Goal: Task Accomplishment & Management: Use online tool/utility

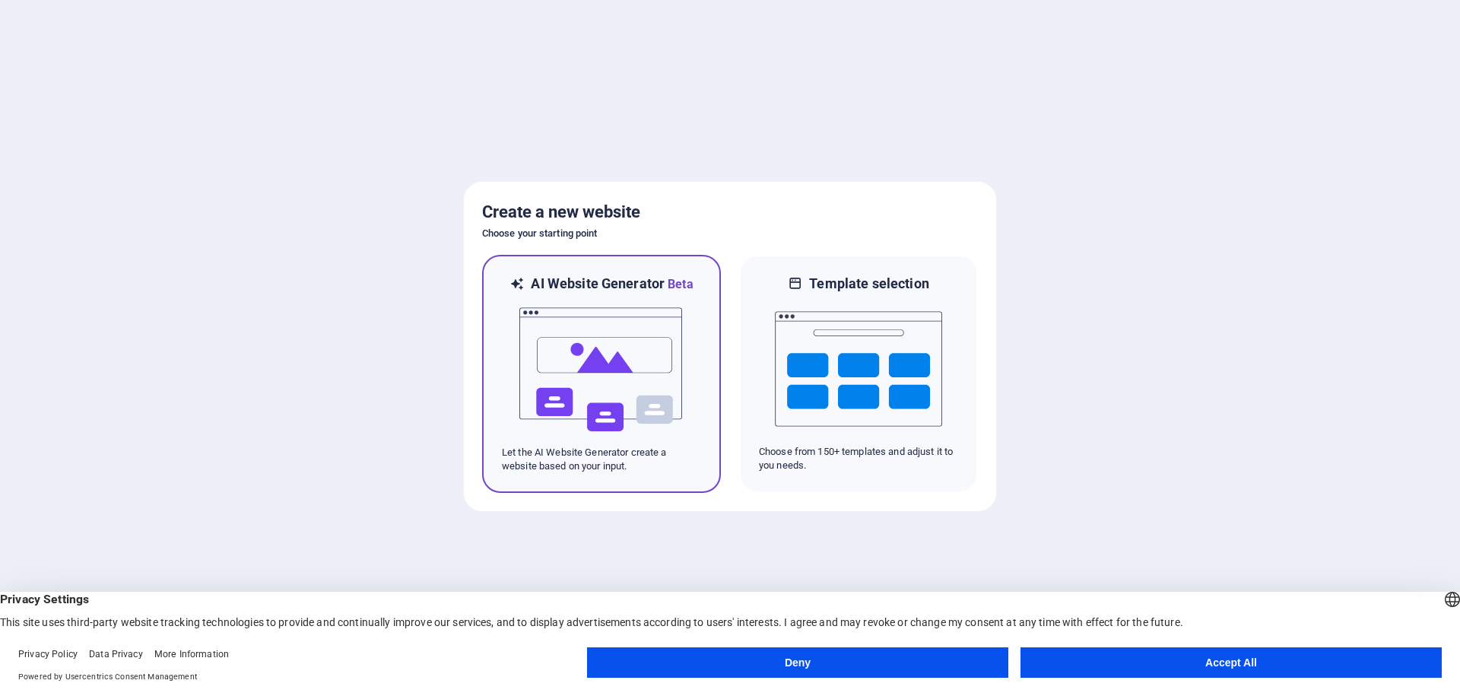
click at [579, 370] on img at bounding box center [601, 369] width 167 height 152
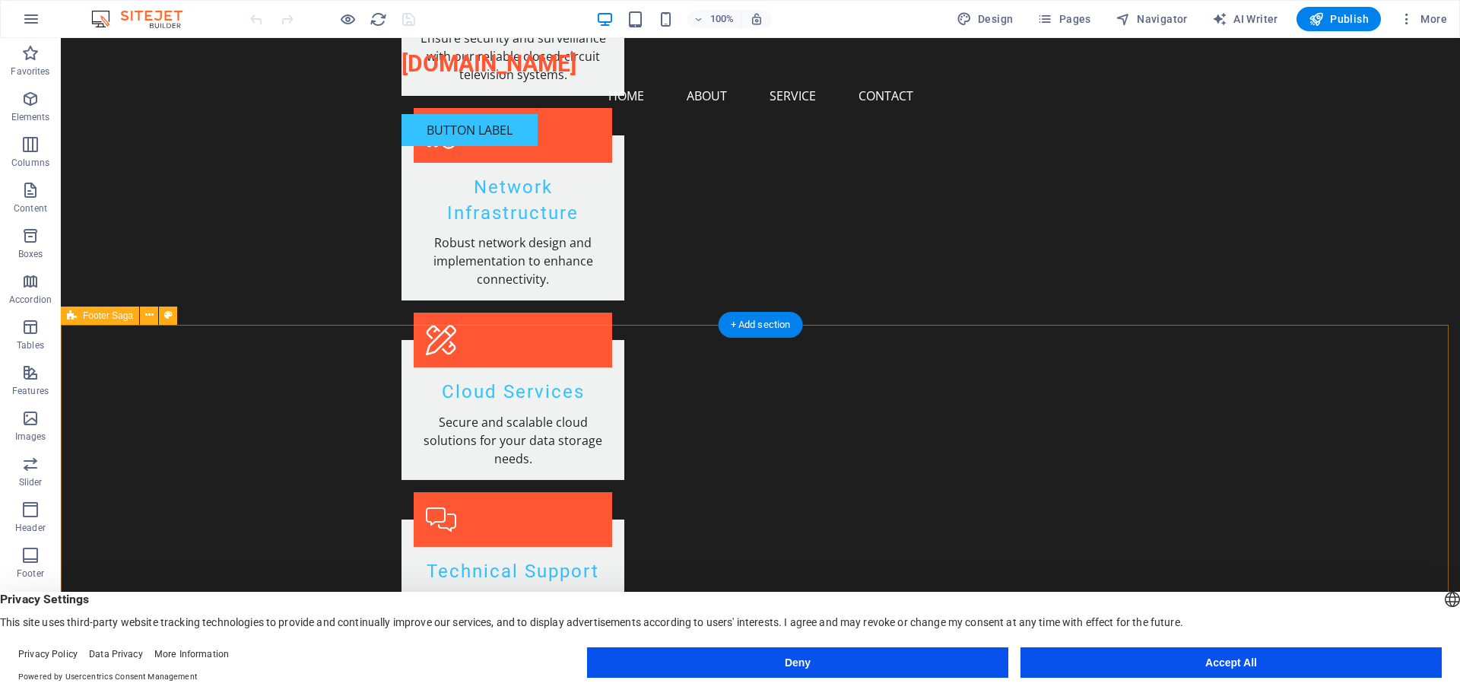
scroll to position [1800, 0]
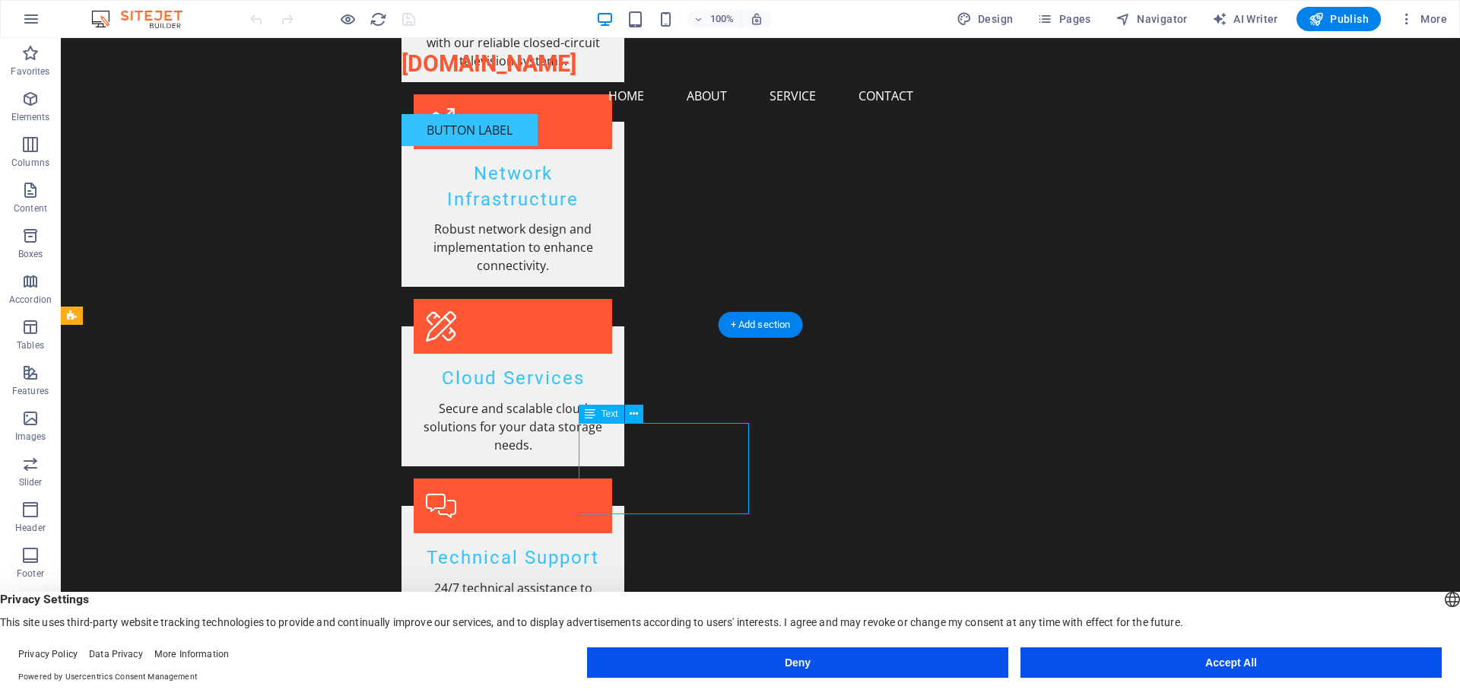
click at [634, 414] on icon at bounding box center [633, 414] width 8 height 16
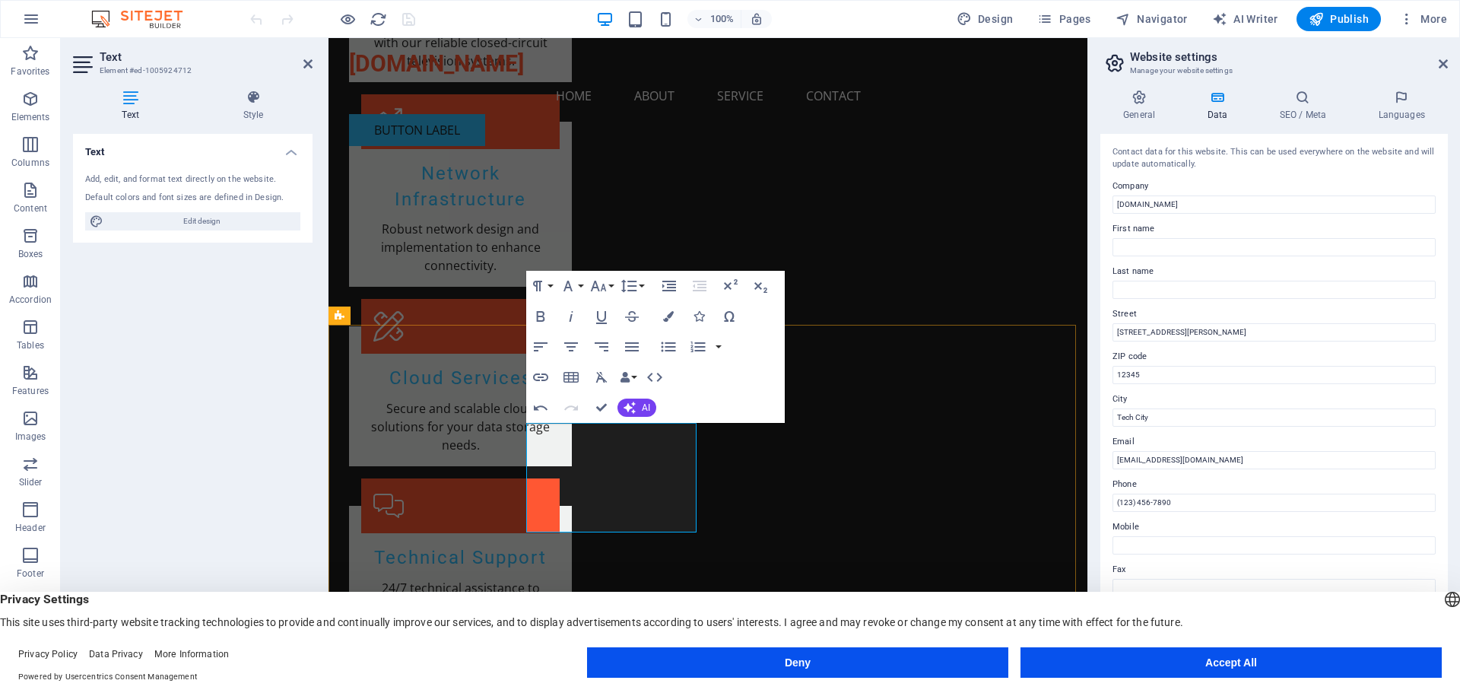
click at [1181, 501] on input "(123) 456-7890" at bounding box center [1273, 502] width 323 height 18
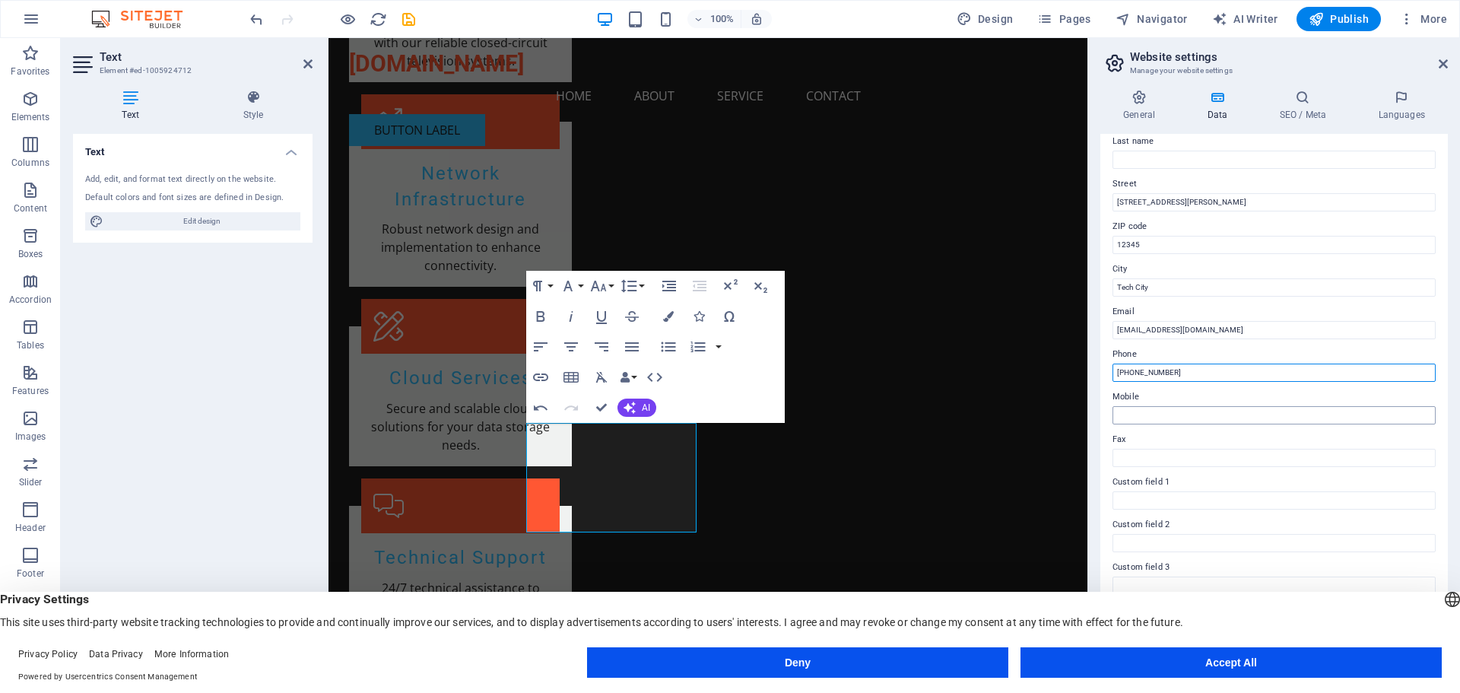
scroll to position [152, 0]
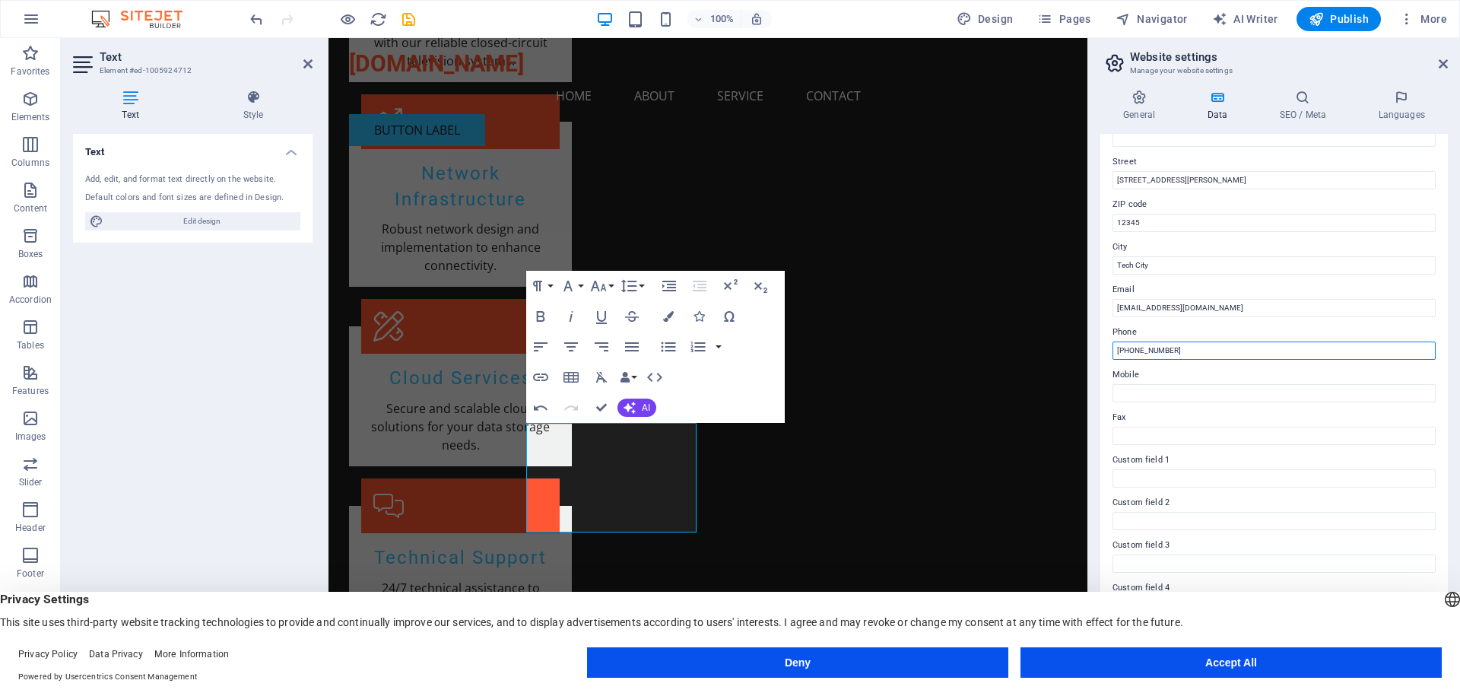
click at [1148, 353] on input "[PHONE_NUMBER]" at bounding box center [1273, 350] width 323 height 18
type input "[PHONE_NUMBER]"
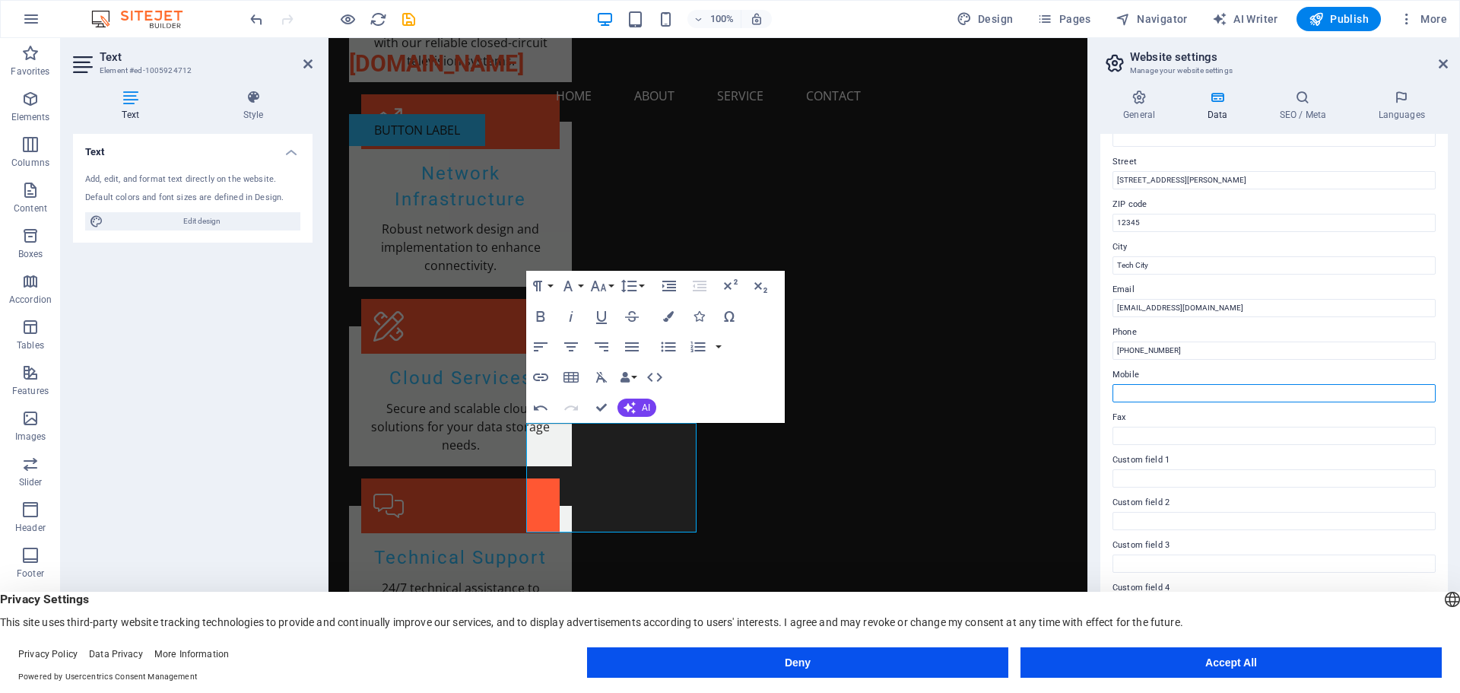
click at [1127, 386] on input "Mobile" at bounding box center [1273, 393] width 323 height 18
type input "8697629110"
type input "[PERSON_NAME]"
click at [1219, 253] on label "City" at bounding box center [1273, 247] width 323 height 18
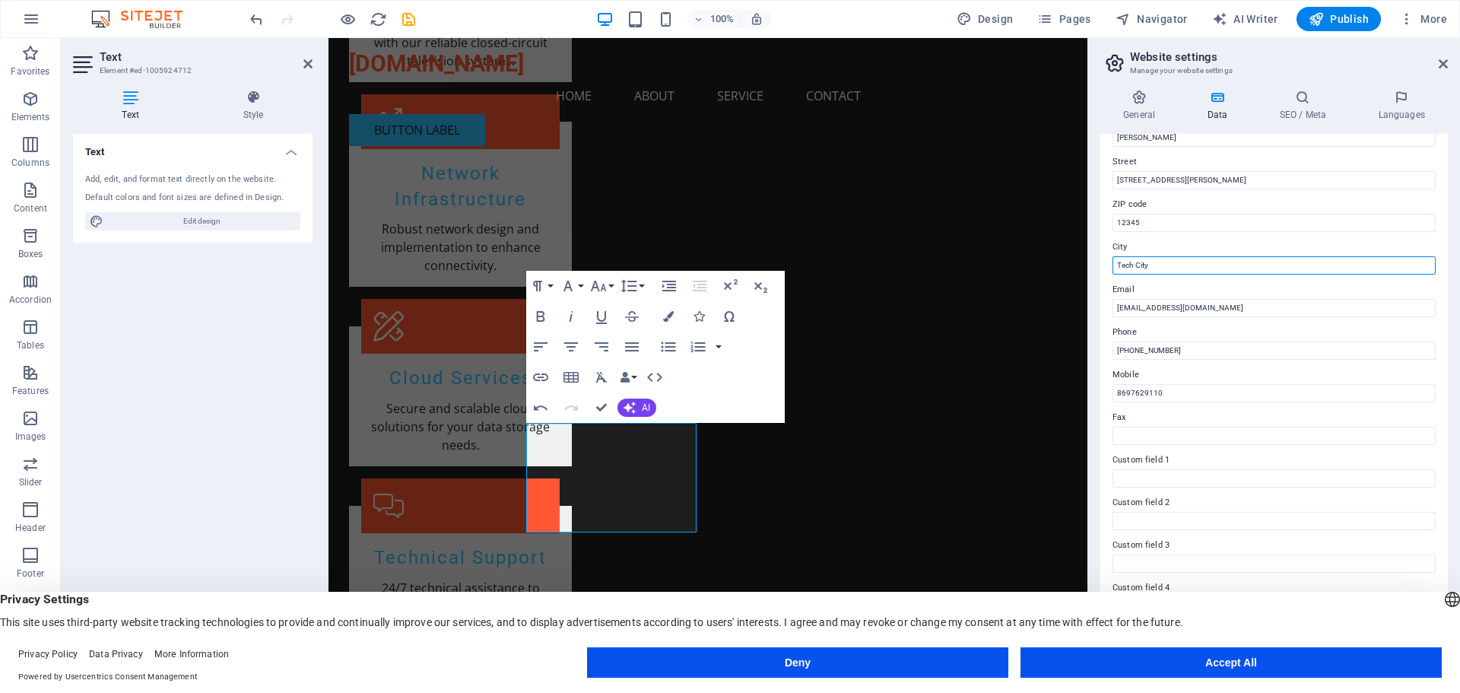
click at [1219, 256] on input "Tech City" at bounding box center [1273, 265] width 323 height 18
click at [1195, 263] on input "Tech City" at bounding box center [1273, 265] width 323 height 18
drag, startPoint x: 1195, startPoint y: 263, endPoint x: 1122, endPoint y: 266, distance: 73.0
click at [1122, 266] on input "Tech City" at bounding box center [1273, 265] width 323 height 18
type input "Basseterre"
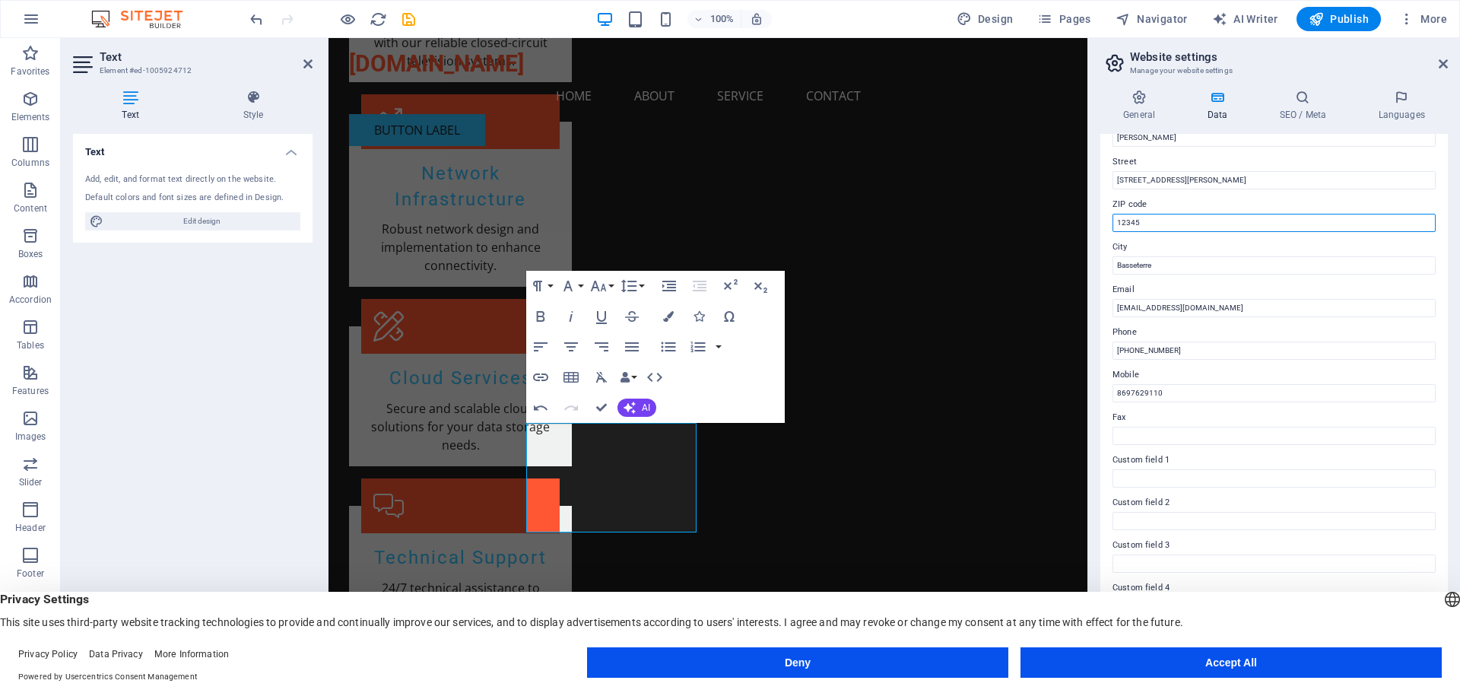
drag, startPoint x: 1175, startPoint y: 218, endPoint x: 1091, endPoint y: 224, distance: 84.6
click at [1091, 224] on div "General Data SEO / Meta Languages Website name [DOMAIN_NAME] Logo Drag files he…" at bounding box center [1274, 373] width 372 height 591
type input "00265"
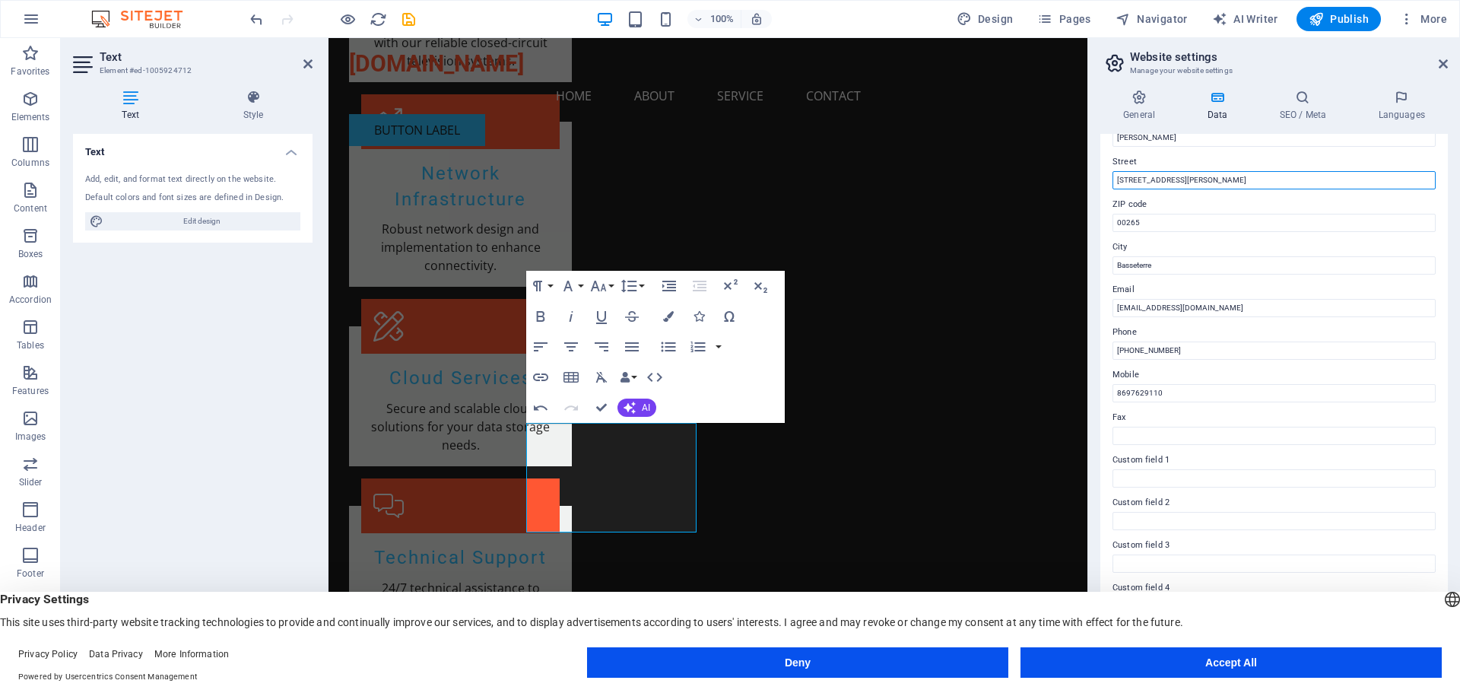
click at [1181, 185] on input "[STREET_ADDRESS][PERSON_NAME]" at bounding box center [1273, 180] width 323 height 18
type input "1"
type input "#4 Quail Lane Bird Rock"
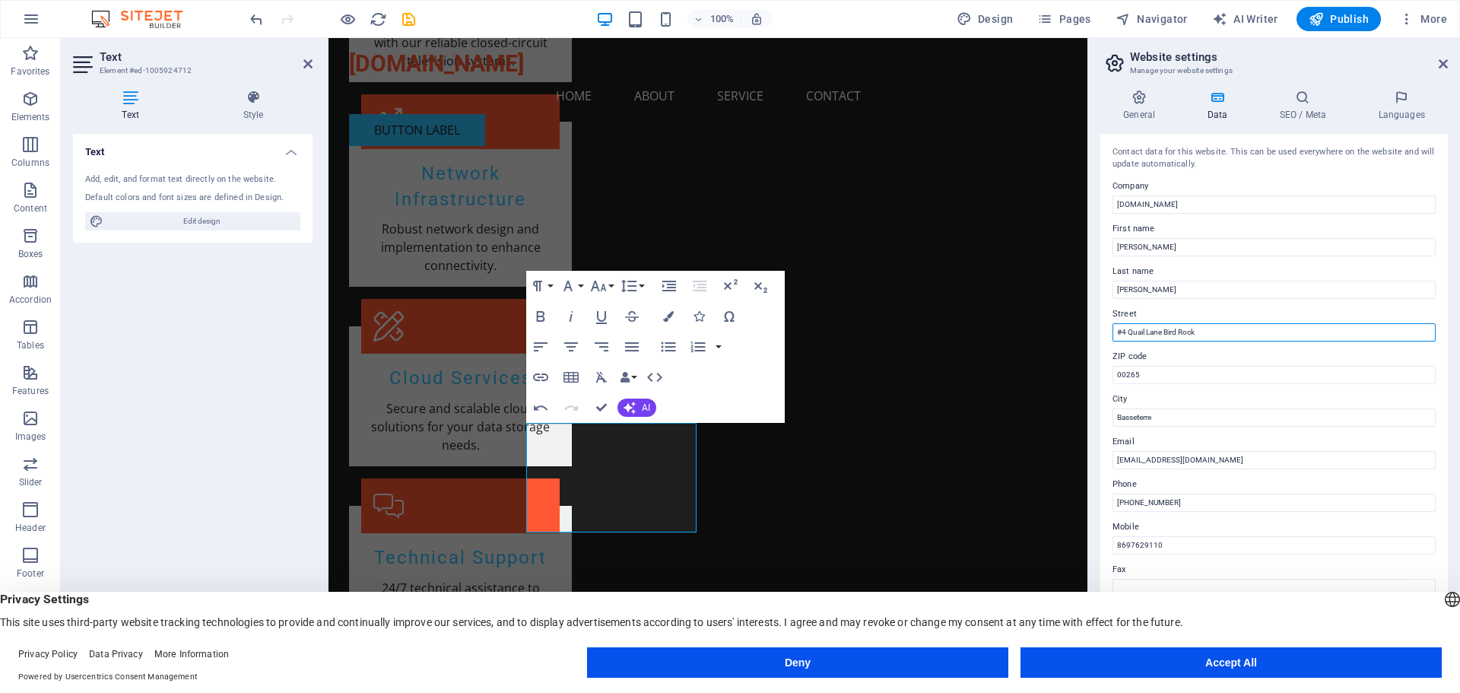
scroll to position [76, 0]
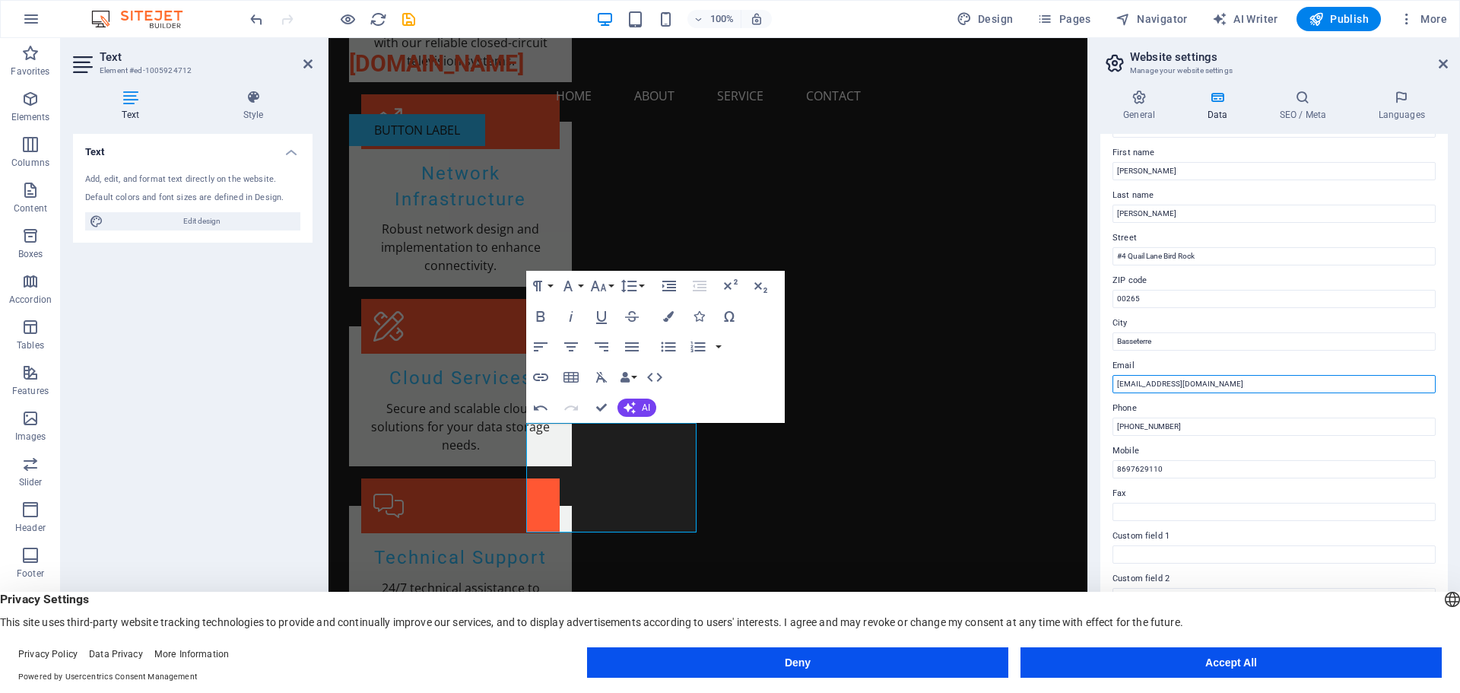
click at [1236, 384] on input "[EMAIL_ADDRESS][DOMAIN_NAME]" at bounding box center [1273, 384] width 323 height 18
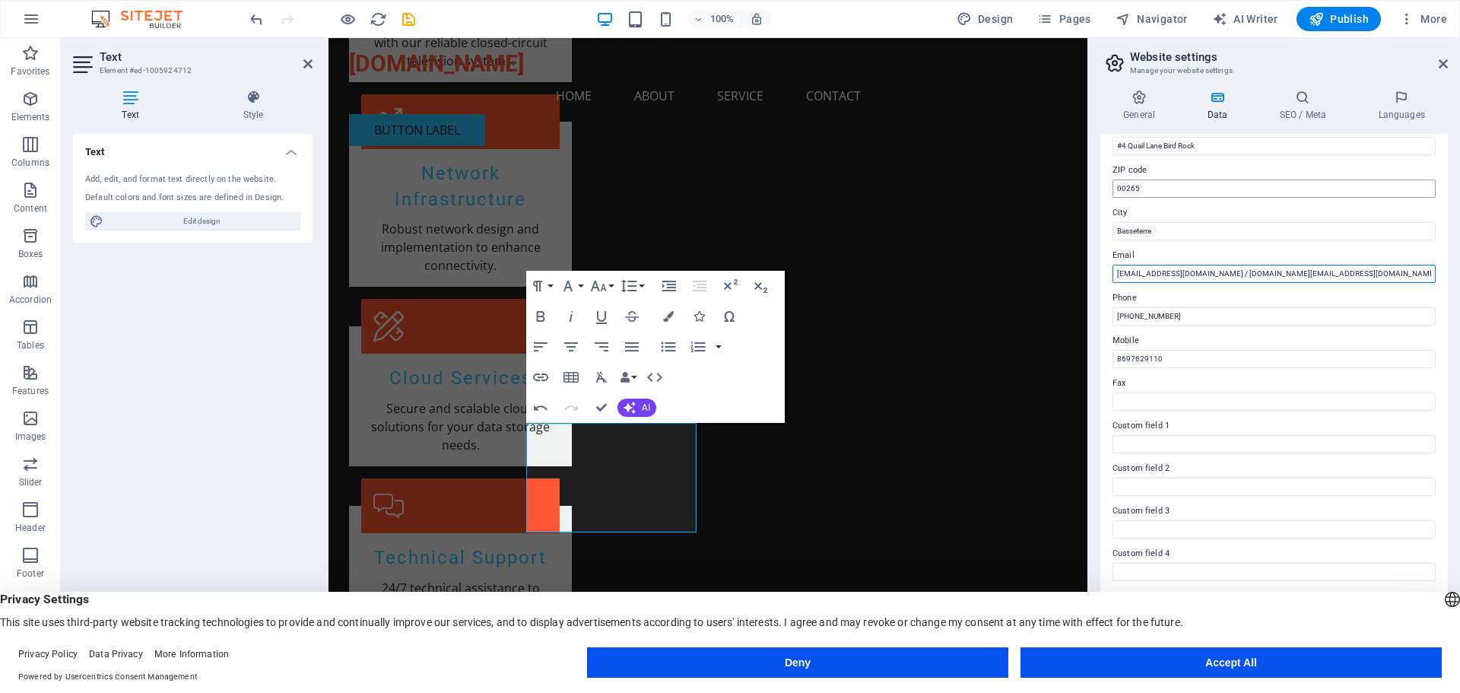
scroll to position [208, 0]
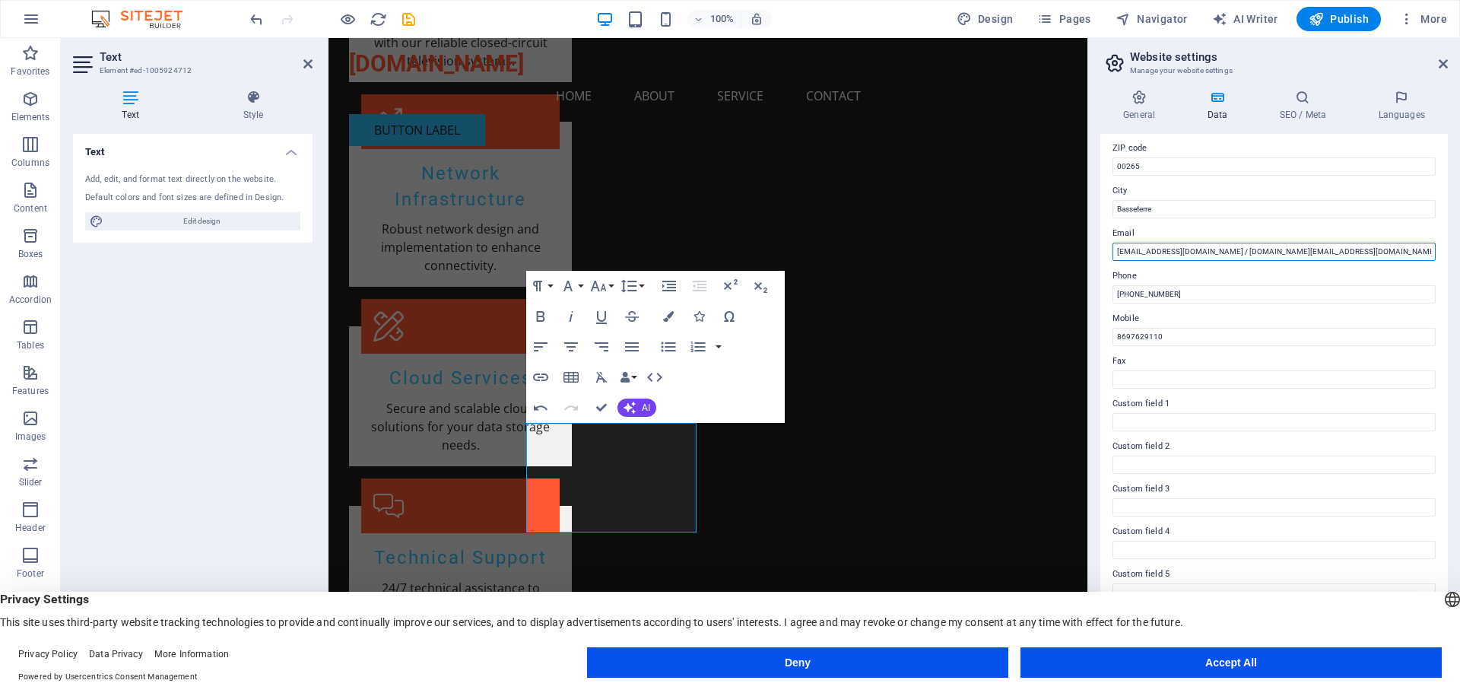
type input "[EMAIL_ADDRESS][DOMAIN_NAME] / [DOMAIN_NAME][EMAIL_ADDRESS][DOMAIN_NAME]"
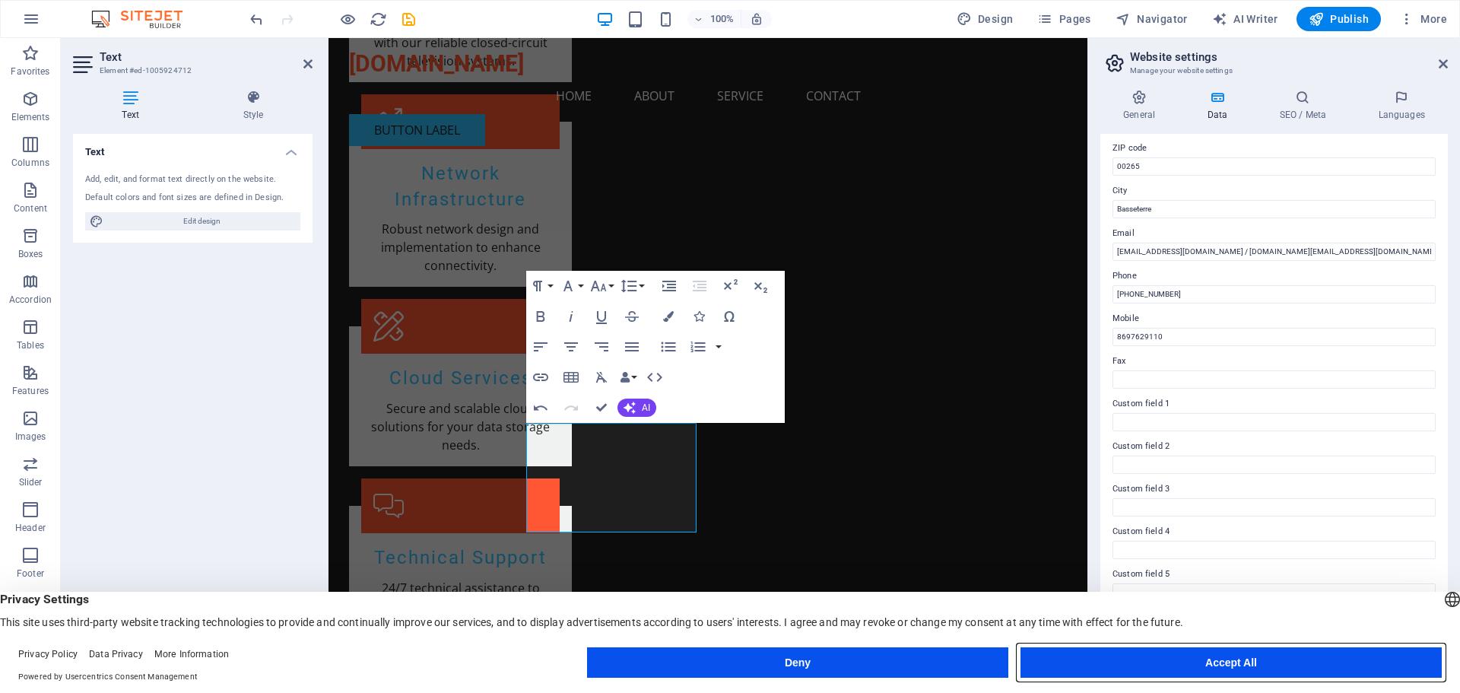
click at [1253, 664] on button "Accept All" at bounding box center [1230, 662] width 421 height 30
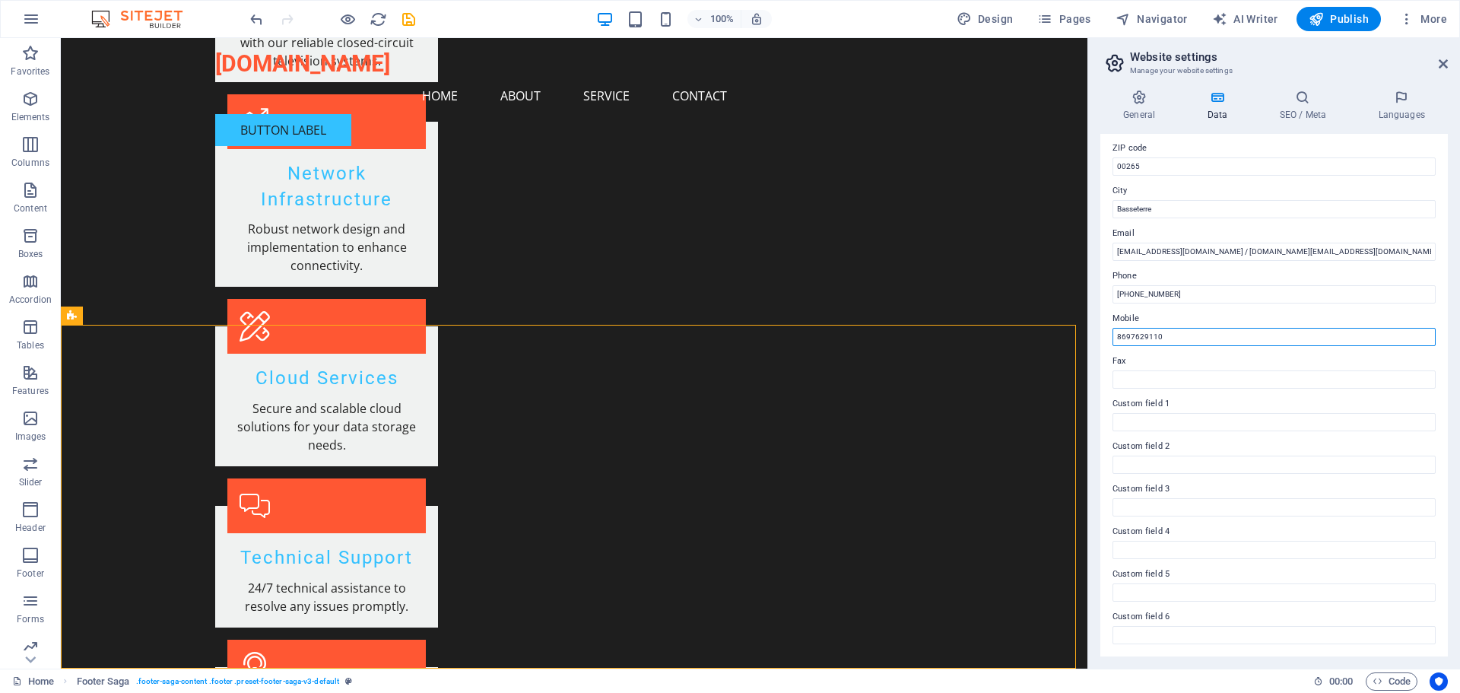
click at [1200, 339] on input "8697629110" at bounding box center [1273, 337] width 323 height 18
click at [1252, 308] on div "Contact data for this website. This can be used everywhere on the website and w…" at bounding box center [1273, 395] width 347 height 522
click at [1235, 363] on label "Fax" at bounding box center [1273, 361] width 323 height 18
click at [1235, 370] on input "Fax" at bounding box center [1273, 379] width 323 height 18
click at [1129, 341] on input "8697629110" at bounding box center [1273, 337] width 323 height 18
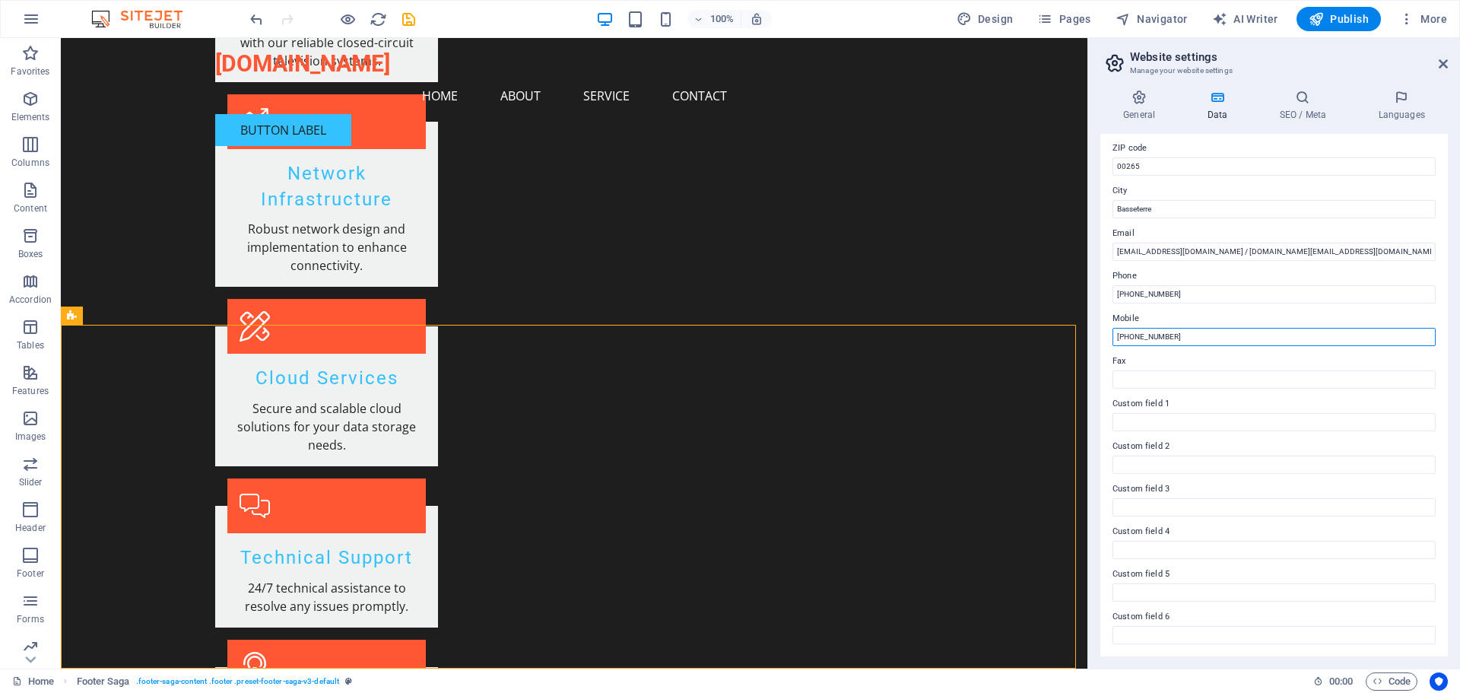
type input "[PHONE_NUMBER]"
click at [1237, 662] on div "General Data SEO / Meta Languages Website name [DOMAIN_NAME] Logo Drag files he…" at bounding box center [1274, 373] width 372 height 591
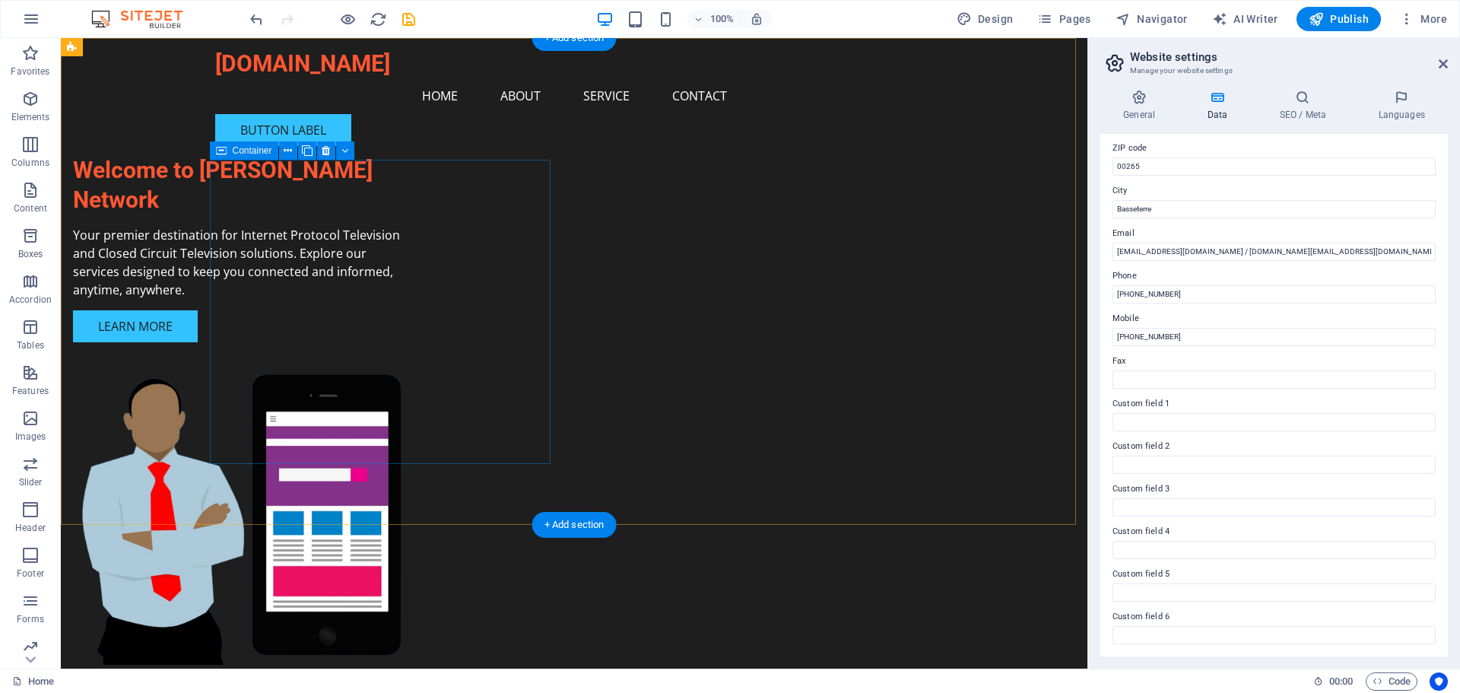
scroll to position [228, 0]
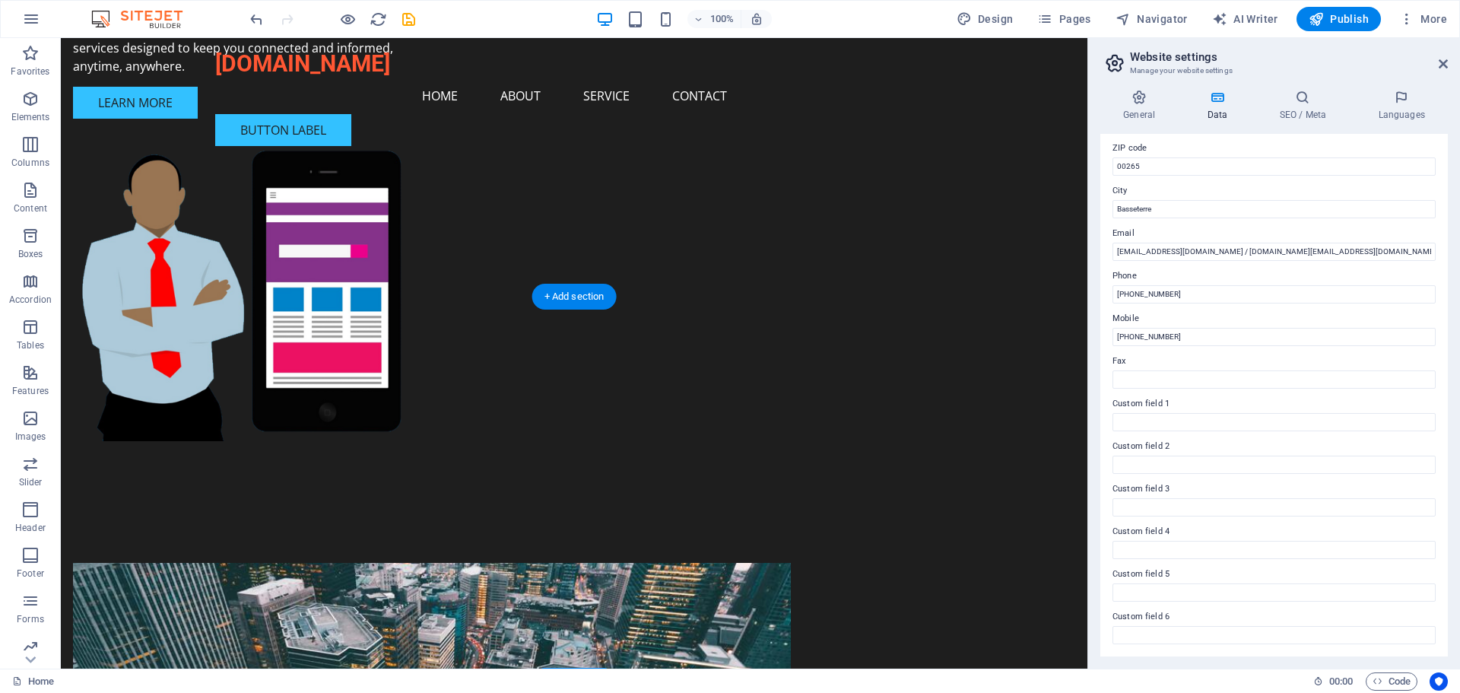
click at [408, 563] on figure at bounding box center [432, 694] width 718 height 262
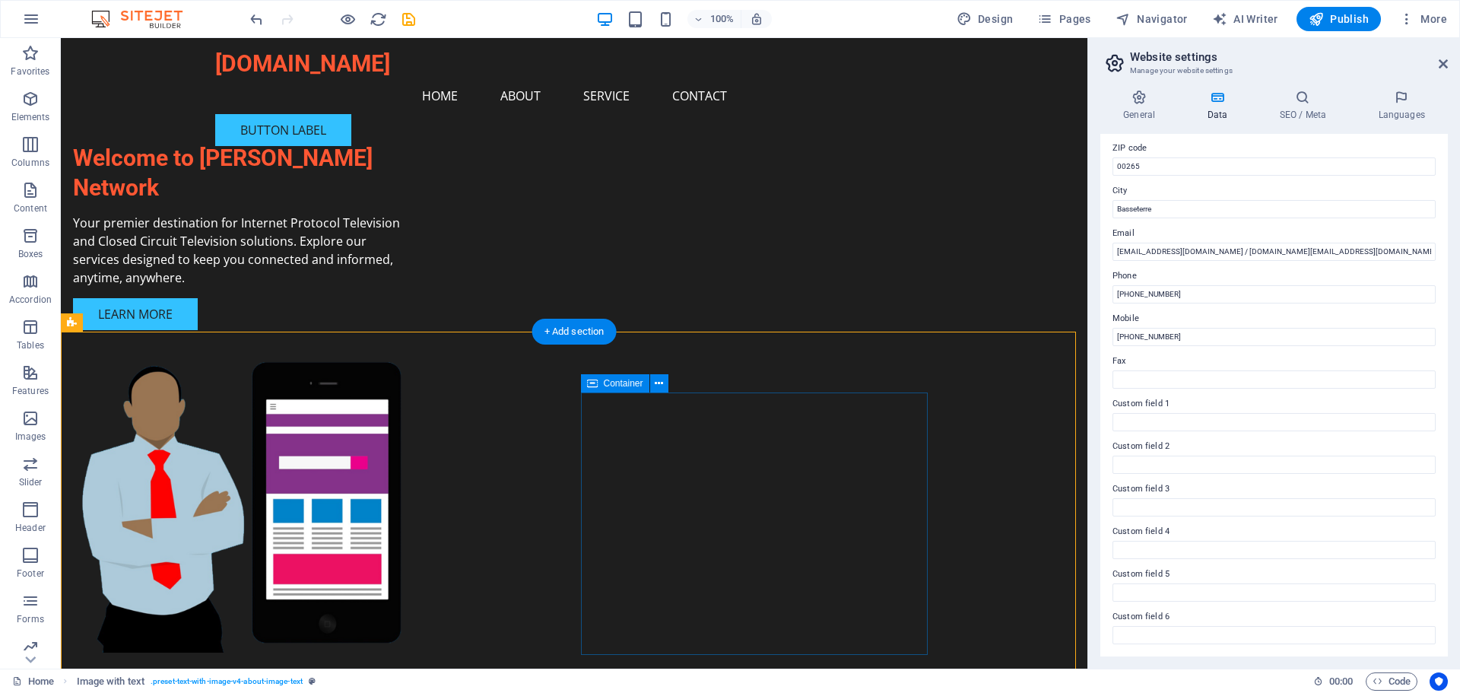
scroll to position [0, 0]
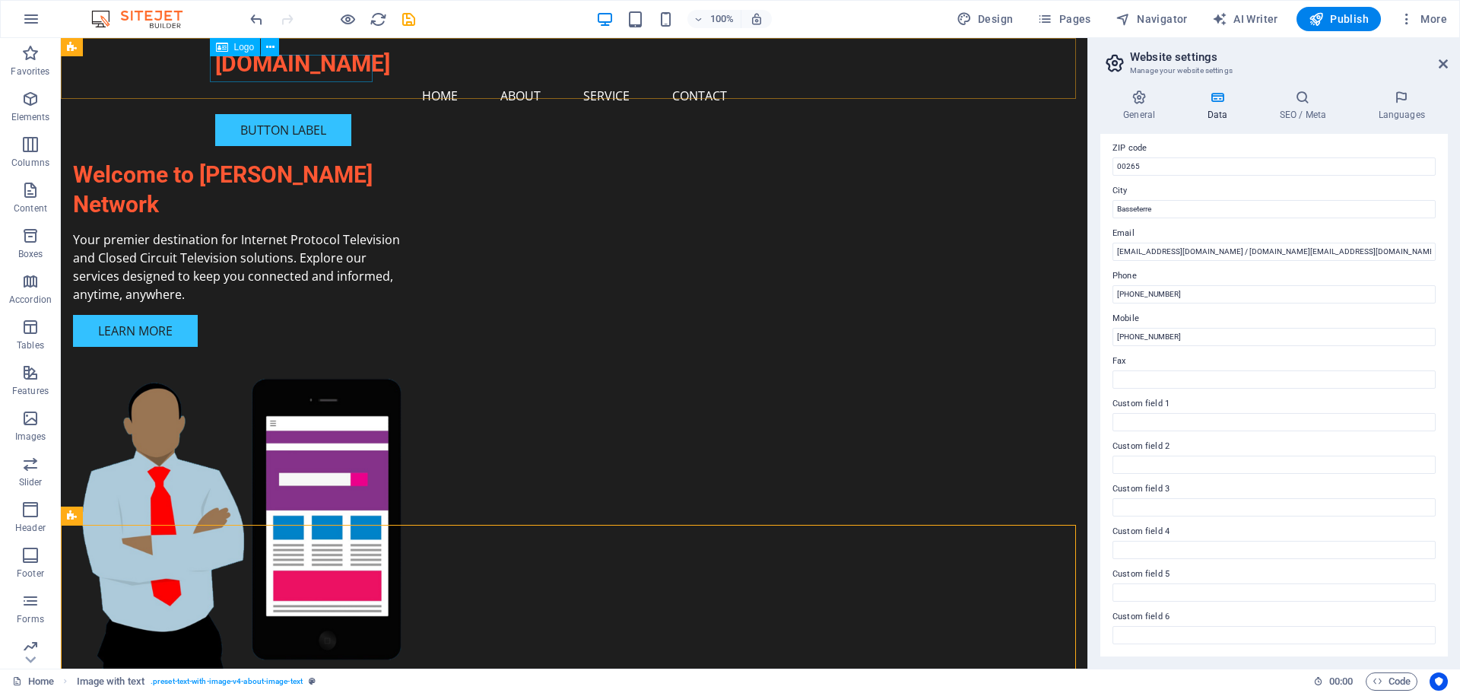
click at [289, 74] on div "[DOMAIN_NAME]" at bounding box center [574, 63] width 718 height 27
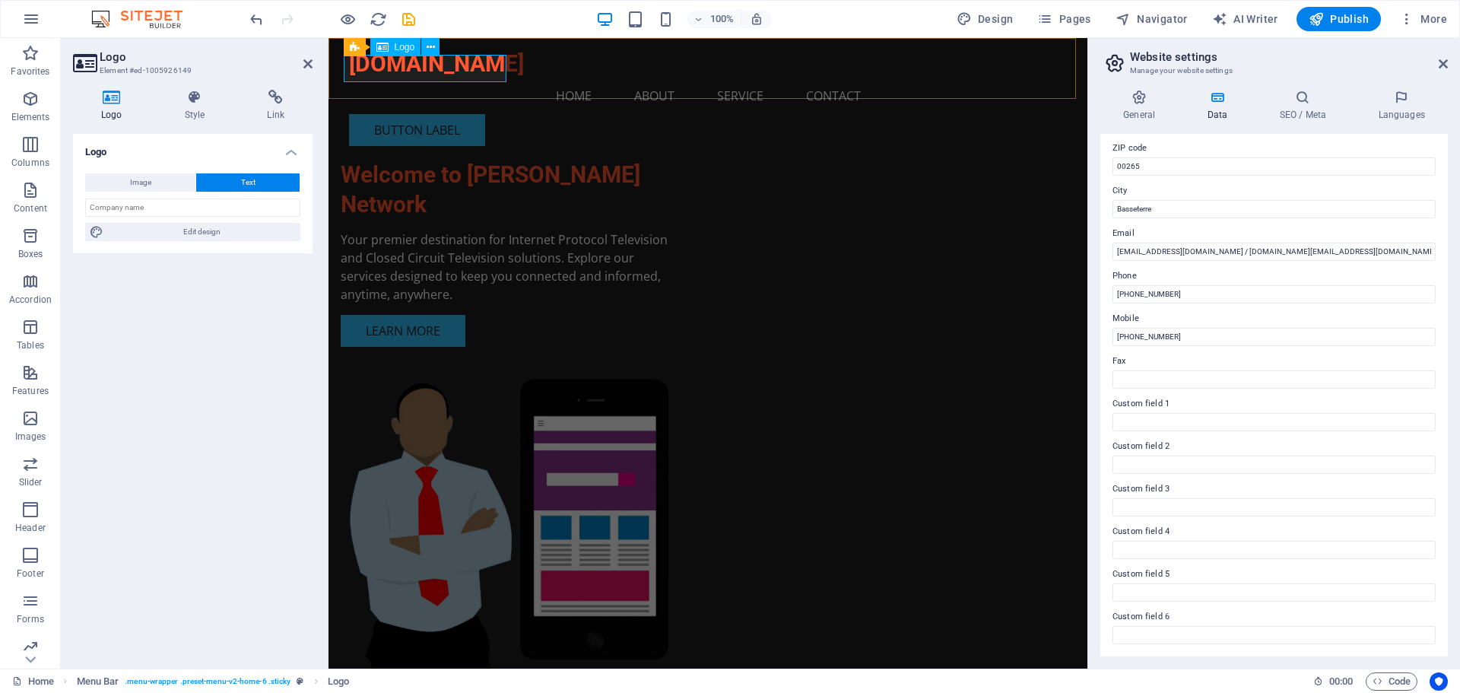
click at [429, 73] on div "[DOMAIN_NAME]" at bounding box center [708, 63] width 718 height 27
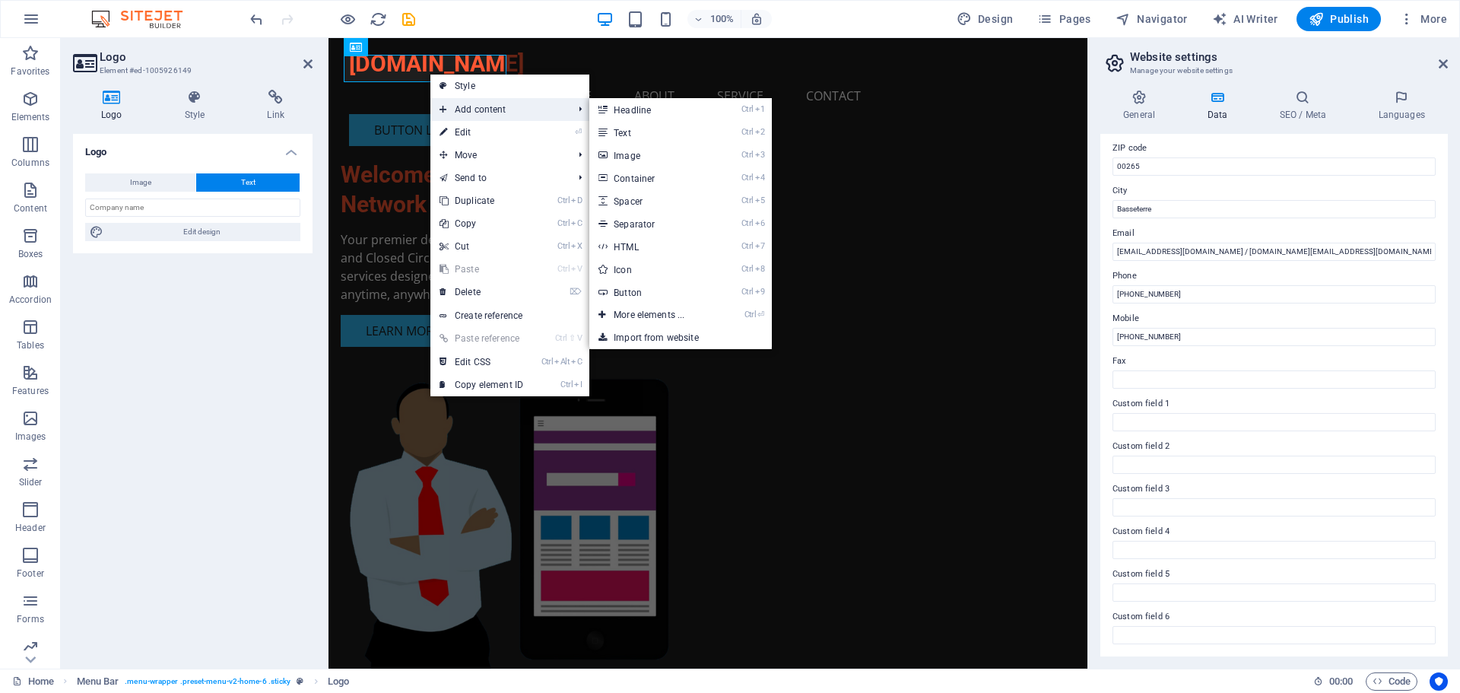
click at [473, 113] on span "Add content" at bounding box center [498, 109] width 136 height 23
click at [511, 109] on span "Add content" at bounding box center [498, 109] width 136 height 23
click at [658, 334] on link "Import from website" at bounding box center [680, 337] width 182 height 23
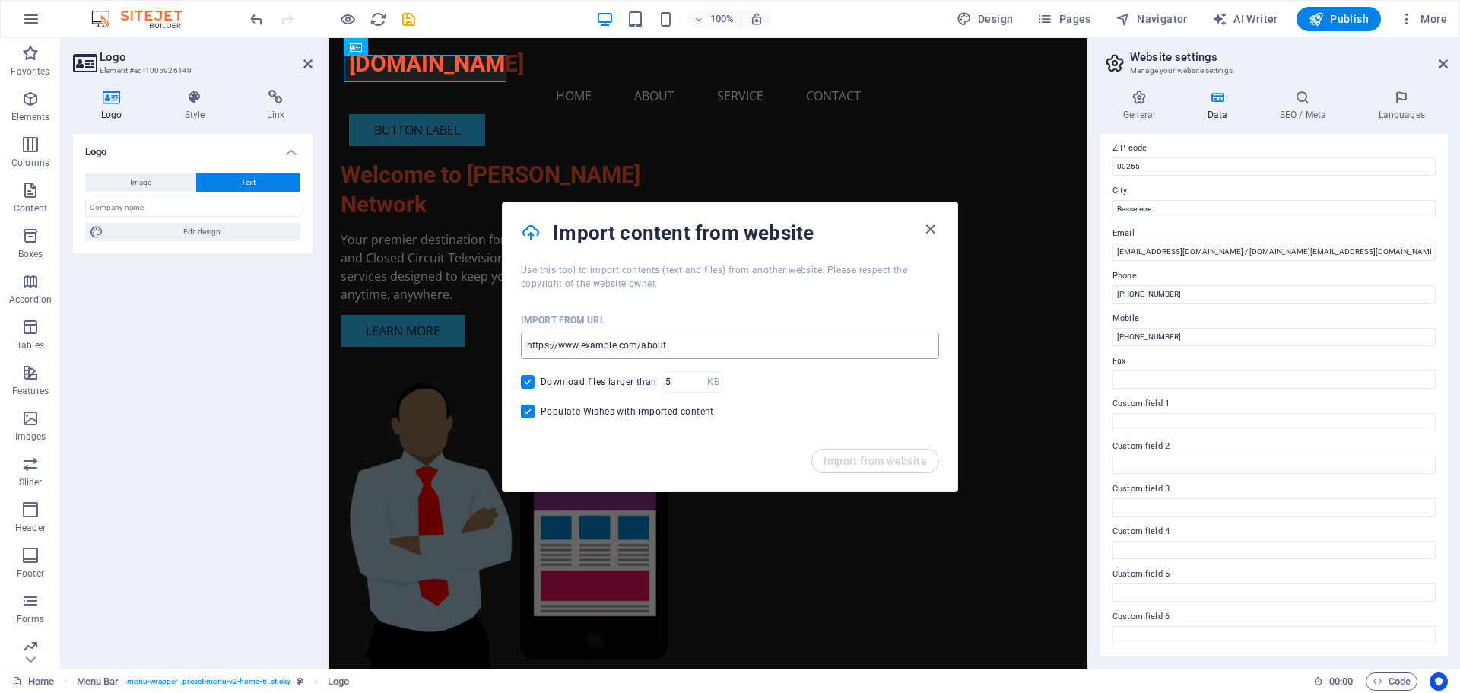
click at [606, 346] on input "url" at bounding box center [730, 344] width 418 height 27
type input "[URL][DOMAIN_NAME]"
click at [867, 463] on span "Import from website" at bounding box center [874, 461] width 103 height 12
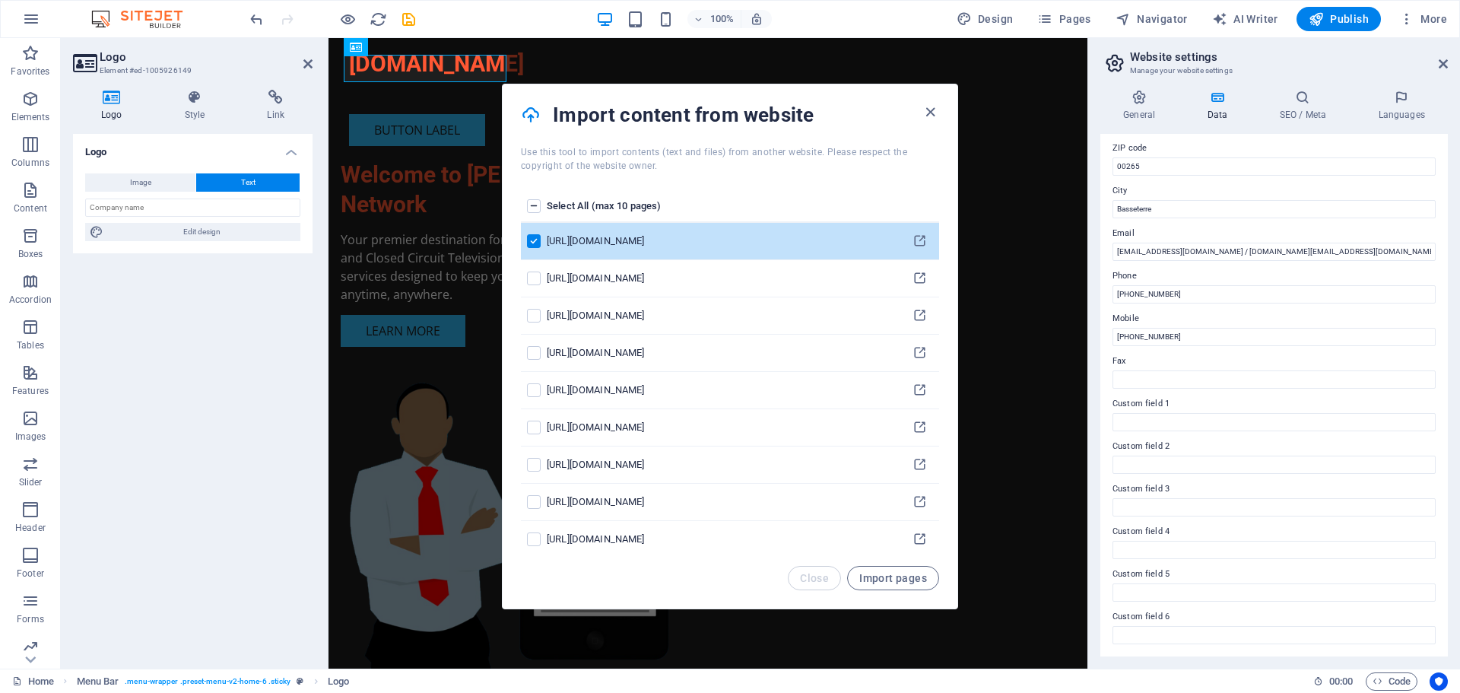
click at [687, 236] on div "[URL][DOMAIN_NAME]" at bounding box center [720, 241] width 347 height 14
click at [894, 582] on span "Import pages" at bounding box center [893, 578] width 68 height 12
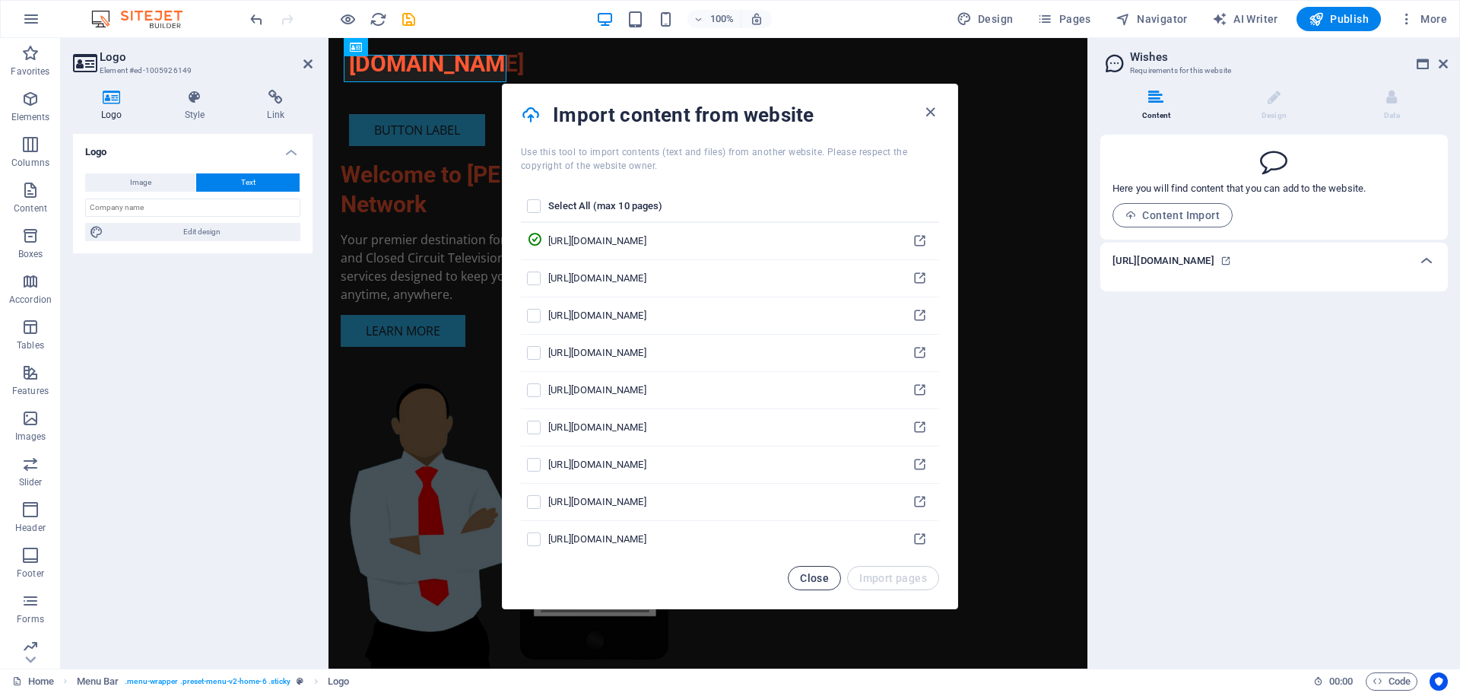
click at [824, 572] on span "Close" at bounding box center [814, 578] width 29 height 12
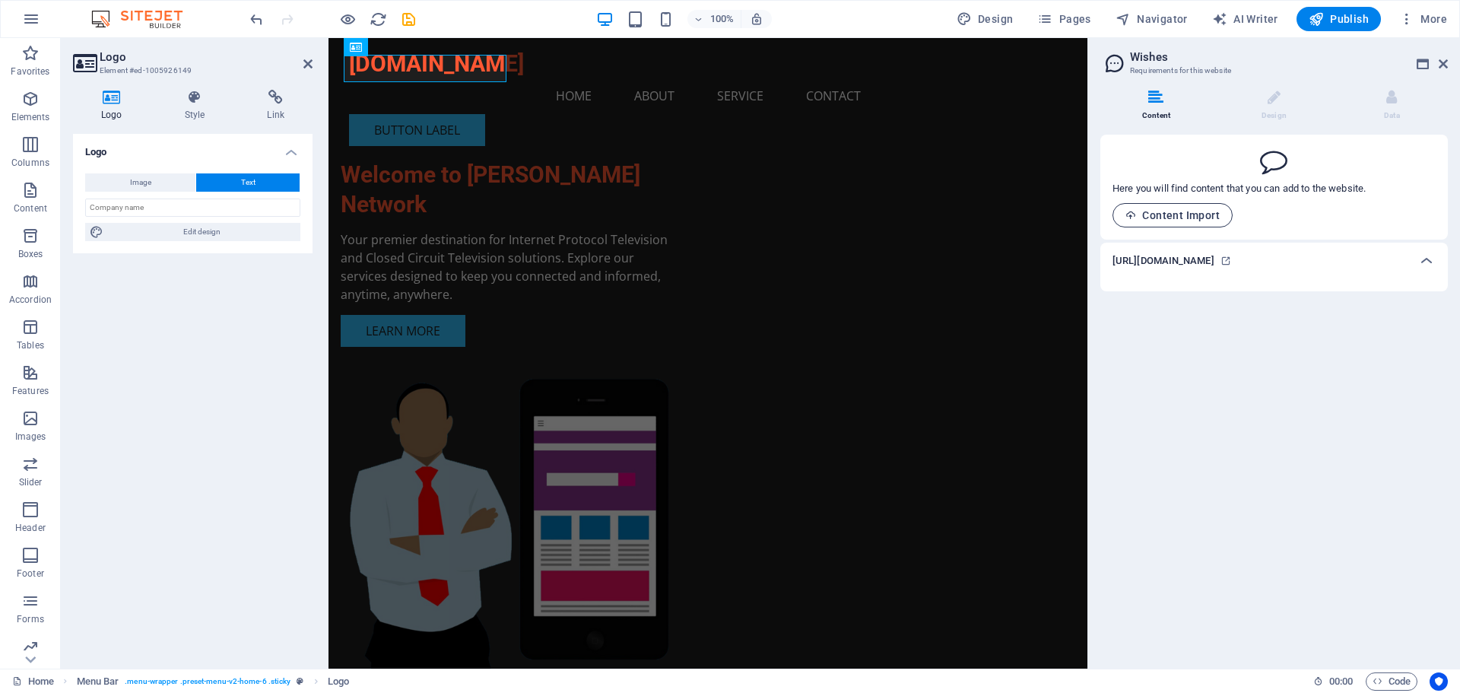
click at [1193, 214] on span "Content Import" at bounding box center [1172, 215] width 94 height 12
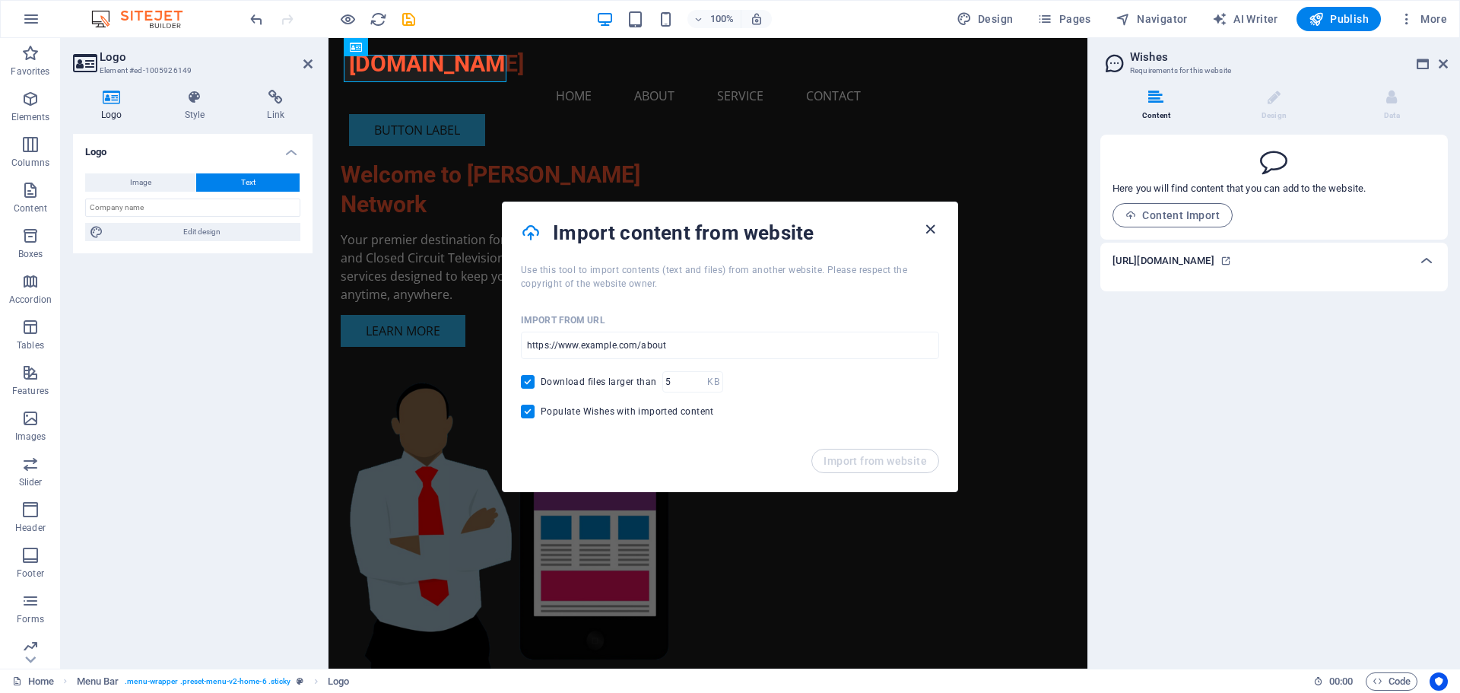
click at [928, 228] on icon "button" at bounding box center [929, 228] width 17 height 17
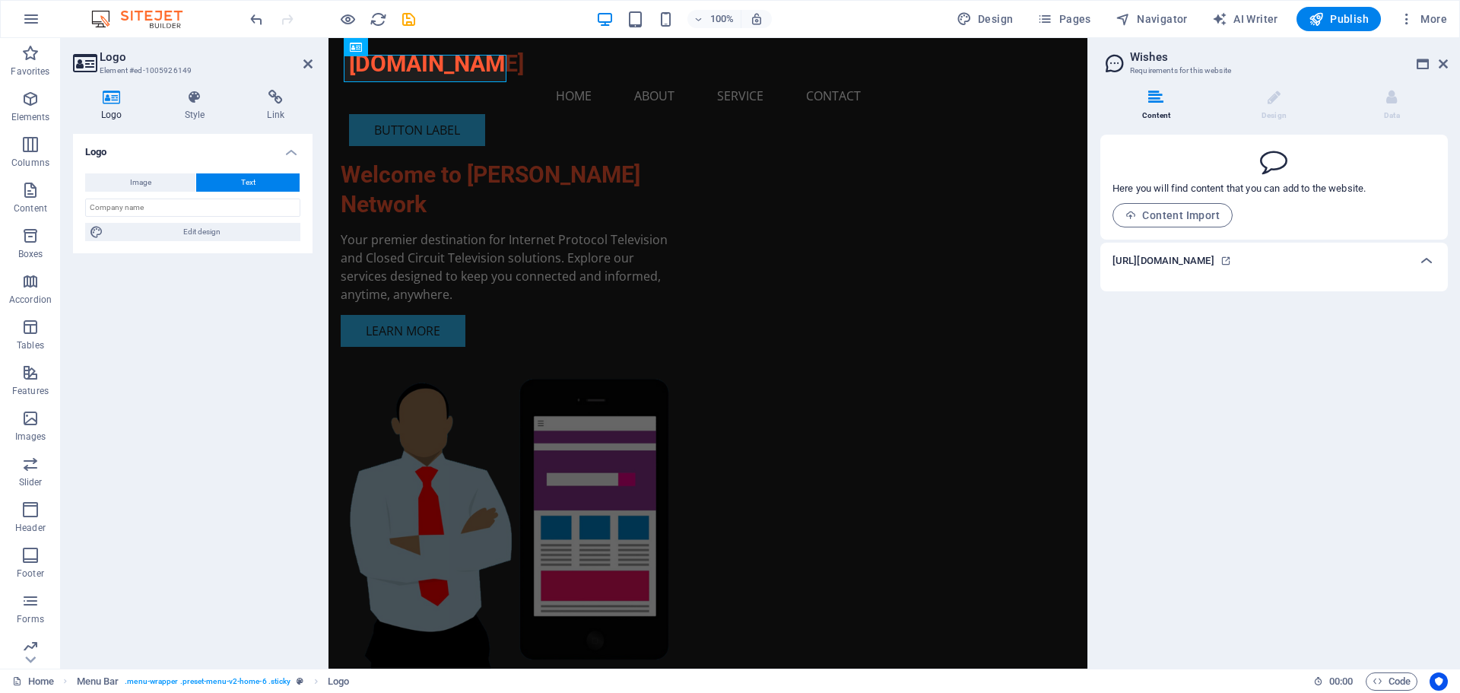
click at [1178, 261] on h6 "[URL][DOMAIN_NAME]" at bounding box center [1163, 261] width 102 height 18
click at [1211, 258] on h6 "[URL][DOMAIN_NAME]" at bounding box center [1163, 261] width 102 height 18
click at [1226, 262] on icon at bounding box center [1225, 260] width 11 height 11
click at [448, 78] on div "[DOMAIN_NAME]" at bounding box center [708, 63] width 718 height 27
click at [115, 99] on icon at bounding box center [112, 97] width 78 height 15
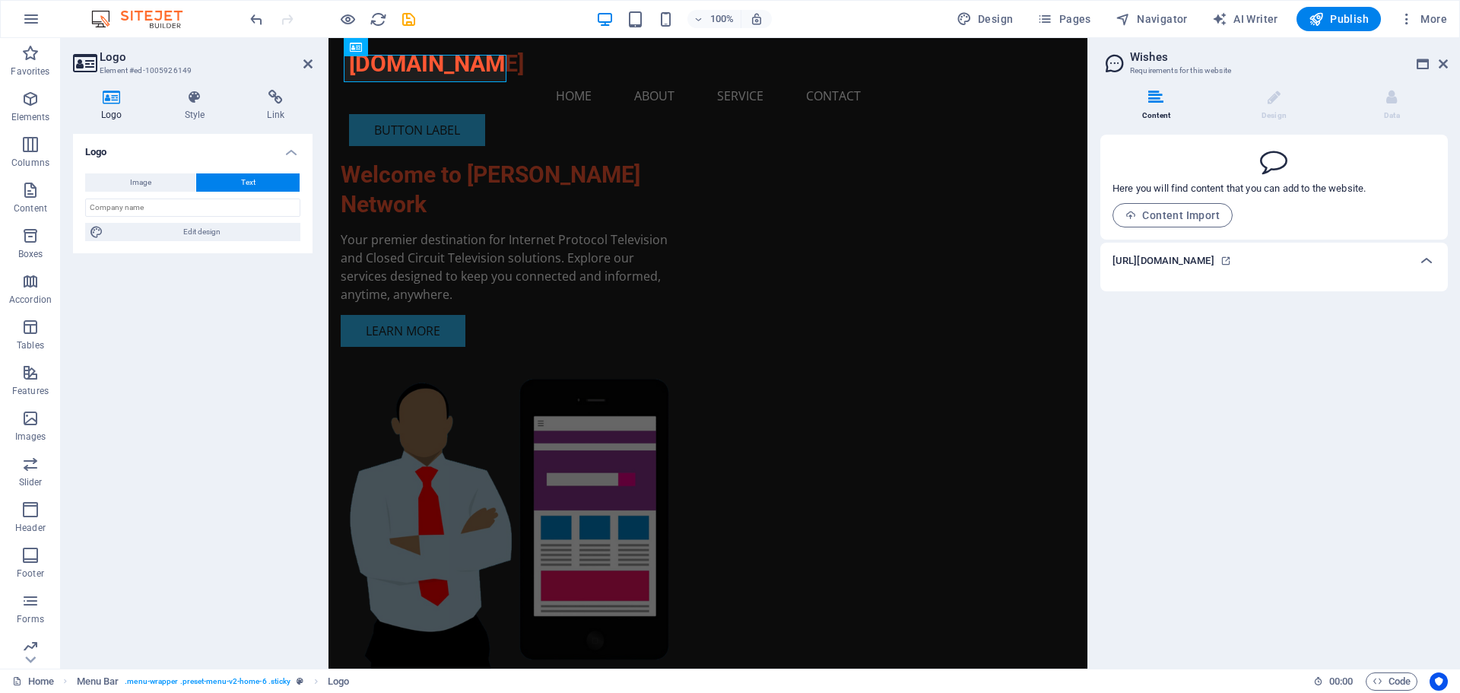
click at [104, 100] on icon at bounding box center [112, 97] width 78 height 15
click at [101, 57] on h2 "Logo" at bounding box center [206, 57] width 213 height 14
click at [88, 57] on icon at bounding box center [84, 62] width 23 height 21
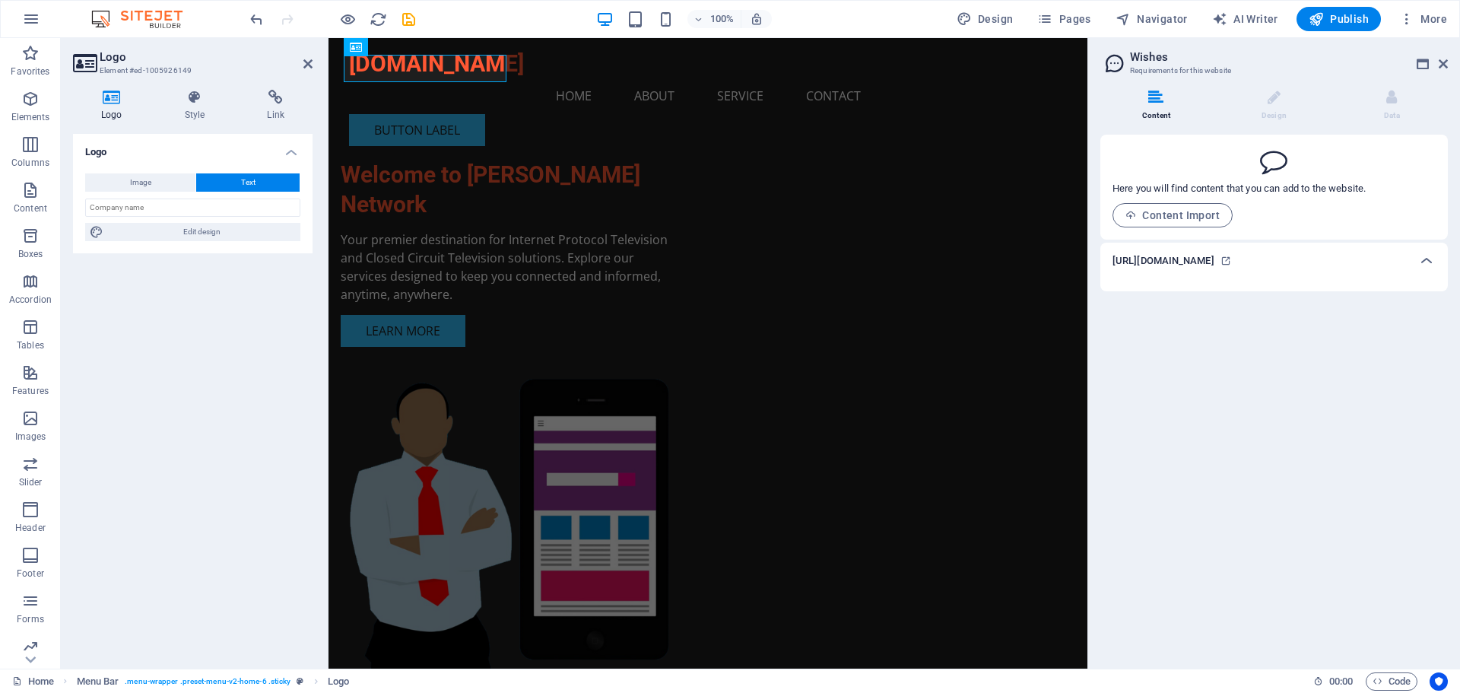
click at [111, 101] on icon at bounding box center [112, 97] width 78 height 15
drag, startPoint x: 111, startPoint y: 101, endPoint x: 87, endPoint y: 107, distance: 25.1
click at [87, 107] on h4 "Logo" at bounding box center [115, 106] width 84 height 32
click at [116, 109] on h4 "Logo" at bounding box center [115, 106] width 84 height 32
click at [138, 186] on span "Image" at bounding box center [140, 182] width 21 height 18
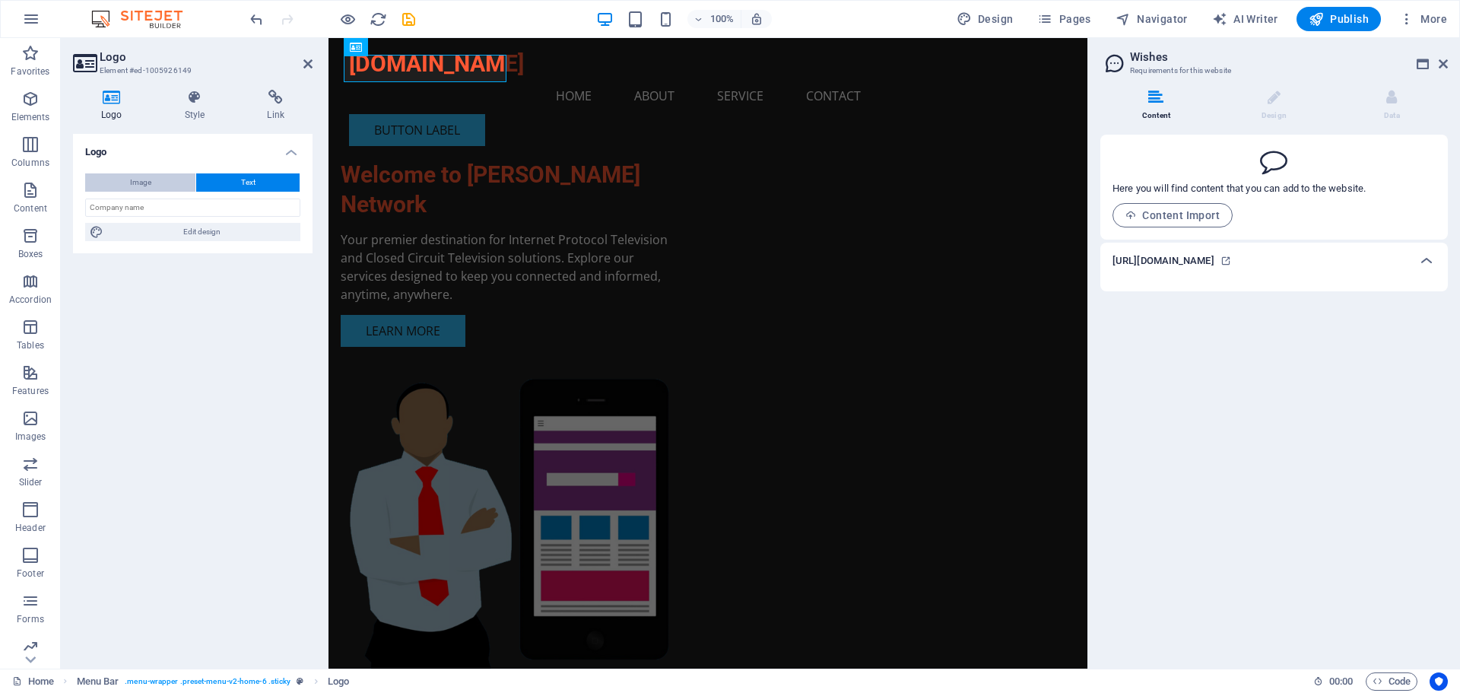
select select "DISABLED_OPTION_VALUE"
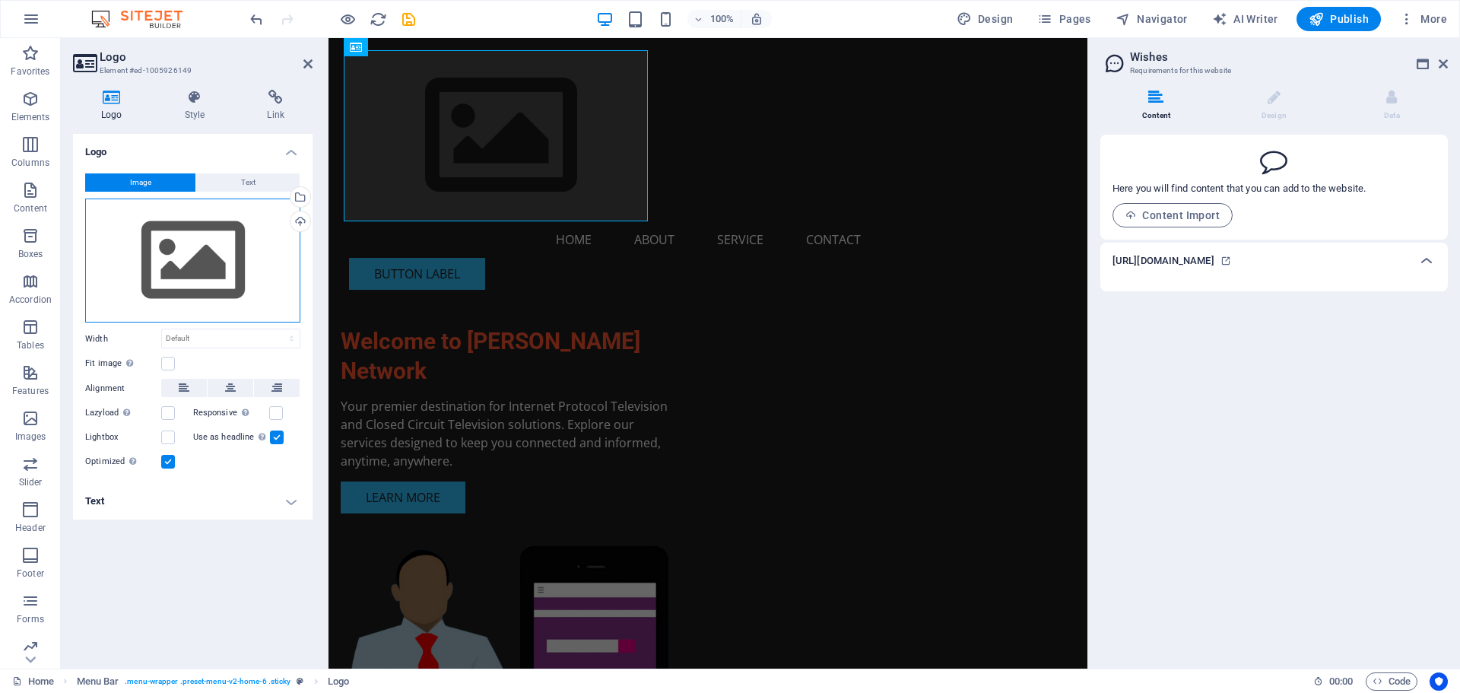
click at [195, 277] on div "Drag files here, click to choose files or select files from Files or our free s…" at bounding box center [192, 260] width 215 height 125
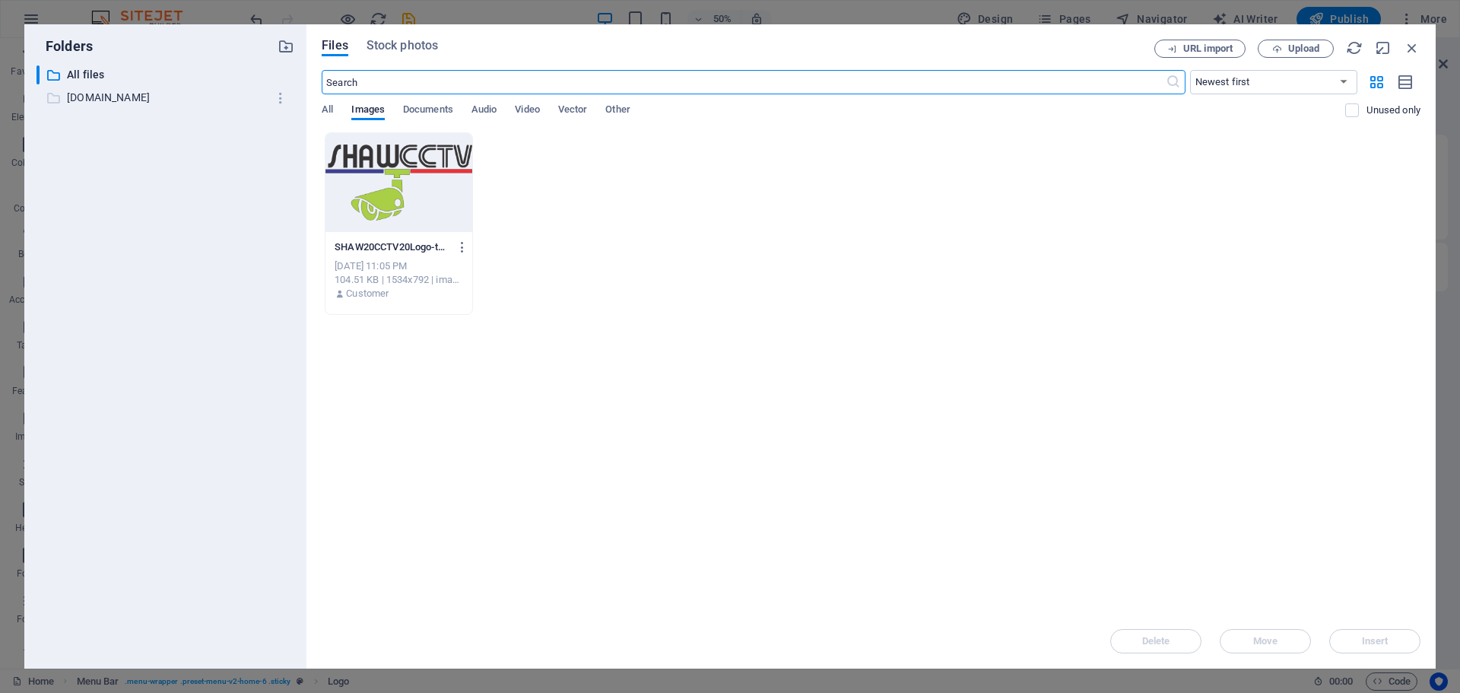
click at [108, 98] on p "[DOMAIN_NAME]" at bounding box center [166, 97] width 199 height 17
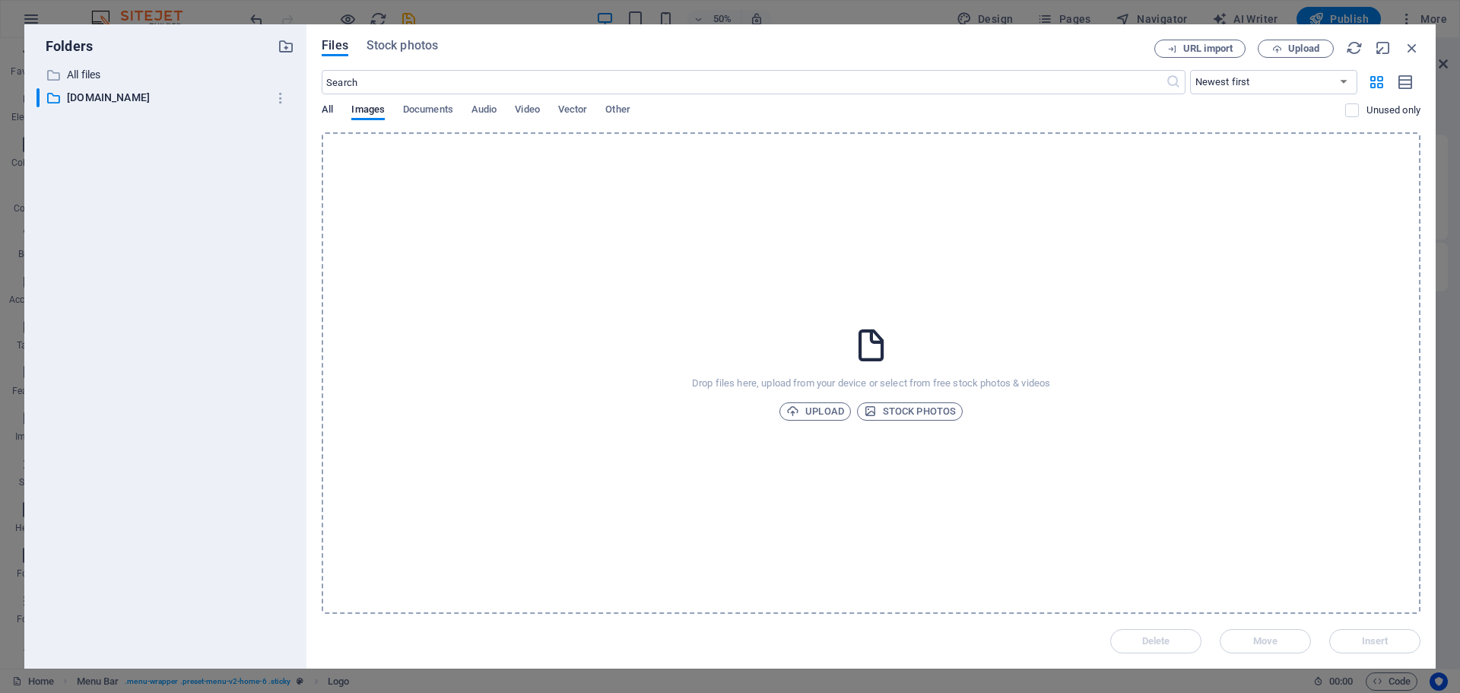
click at [324, 115] on span "All" at bounding box center [327, 110] width 11 height 21
click at [620, 106] on span "Other" at bounding box center [617, 110] width 24 height 21
click at [367, 115] on span "Images" at bounding box center [367, 110] width 33 height 21
click at [555, 410] on div "Drop files here, upload from your device or select from free stock photos & vid…" at bounding box center [871, 372] width 1099 height 481
click at [95, 80] on p "All files" at bounding box center [166, 74] width 199 height 17
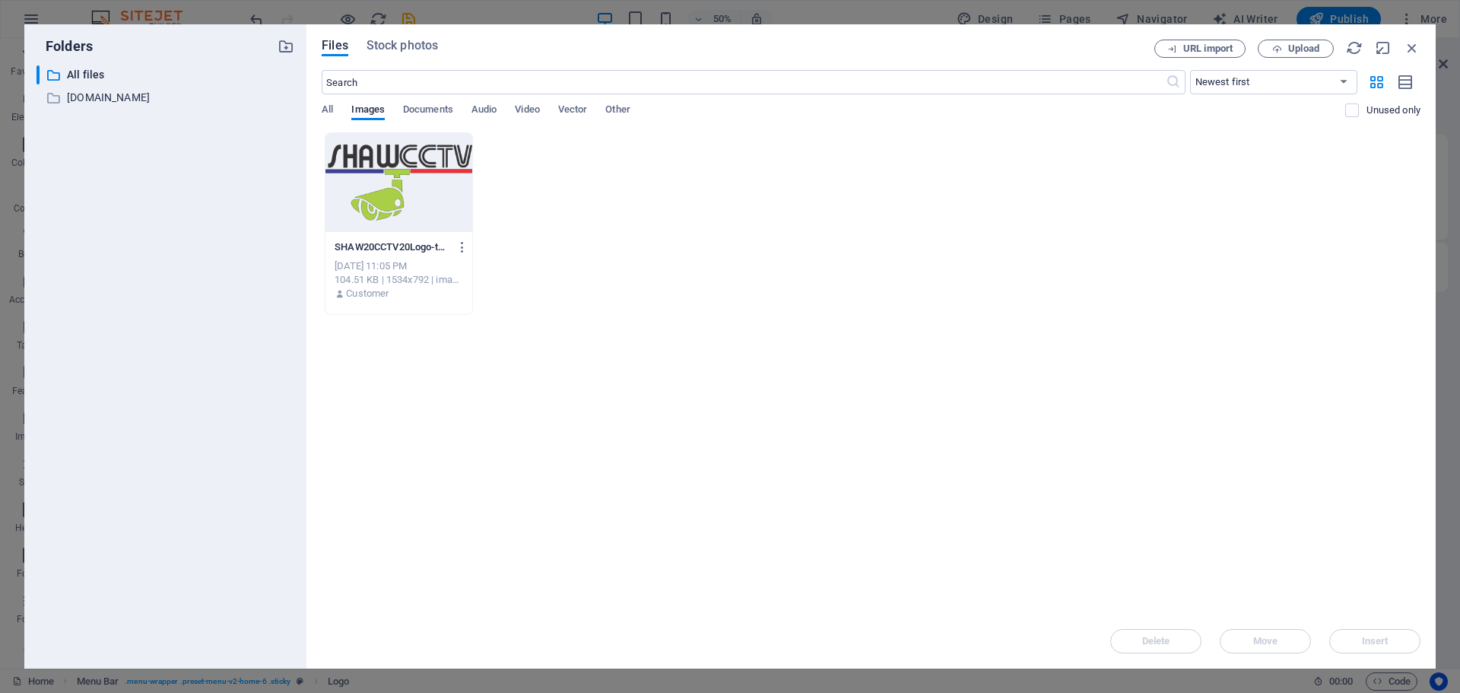
click at [378, 199] on div at bounding box center [398, 182] width 147 height 99
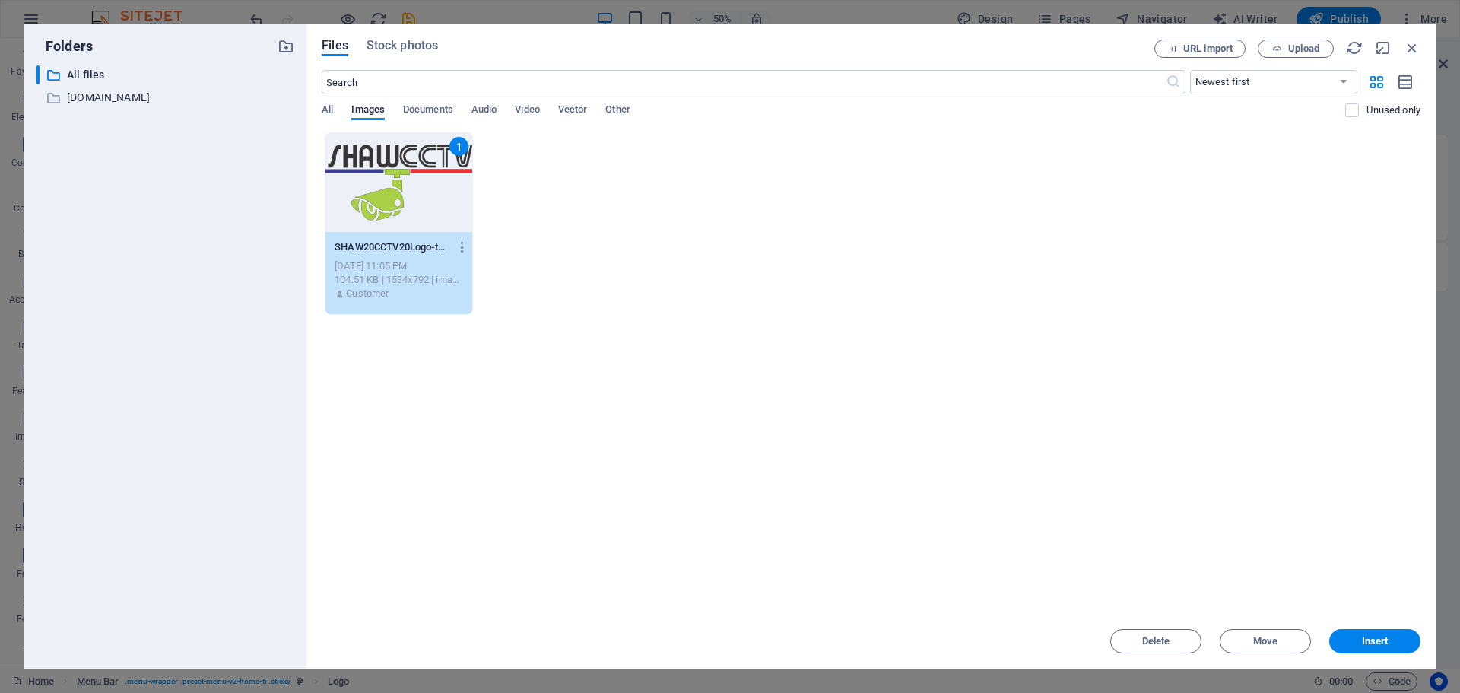
click at [648, 358] on div "Drop files here to upload them instantly 1 SHAW20CCTV20Logo-ts1666261739-tc9wMf…" at bounding box center [871, 372] width 1099 height 481
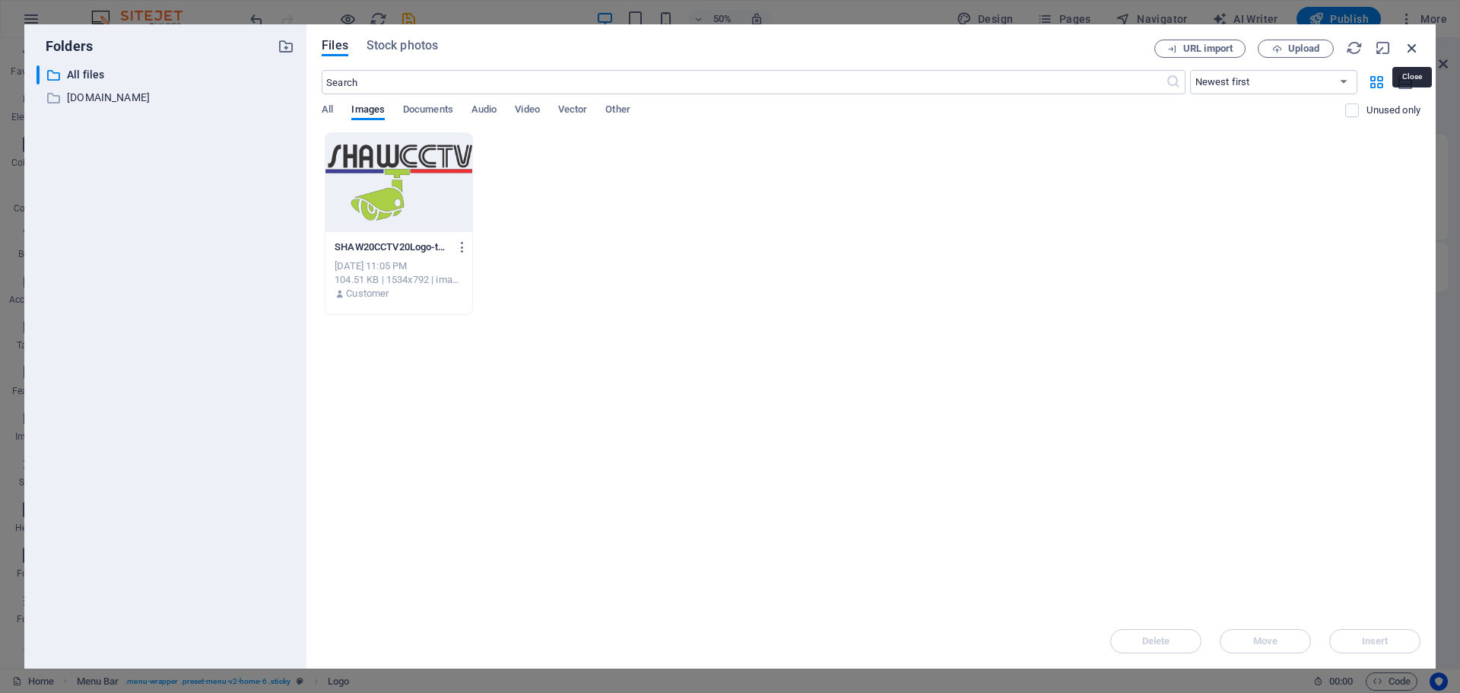
click at [1407, 47] on icon "button" at bounding box center [1411, 48] width 17 height 17
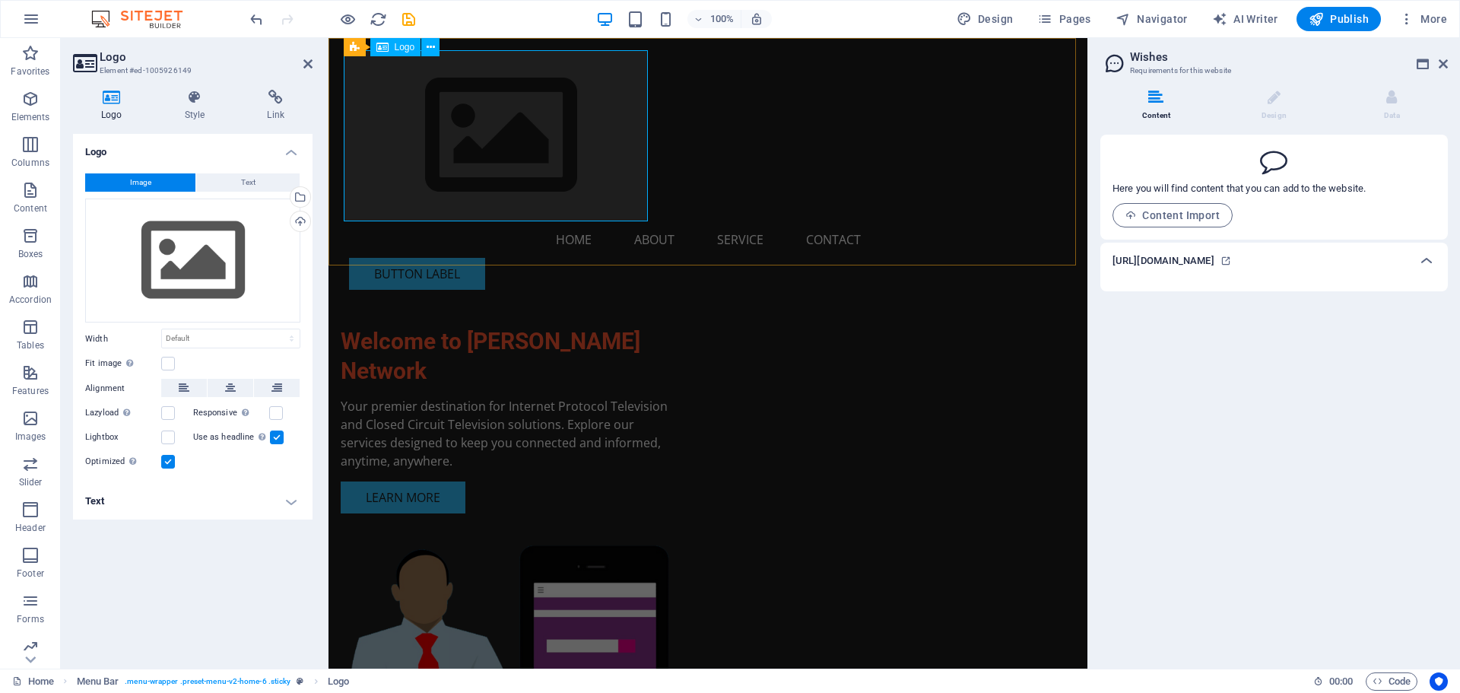
click at [407, 151] on div at bounding box center [708, 135] width 718 height 171
click at [108, 97] on icon at bounding box center [112, 97] width 78 height 15
click at [1229, 263] on icon at bounding box center [1225, 260] width 11 height 11
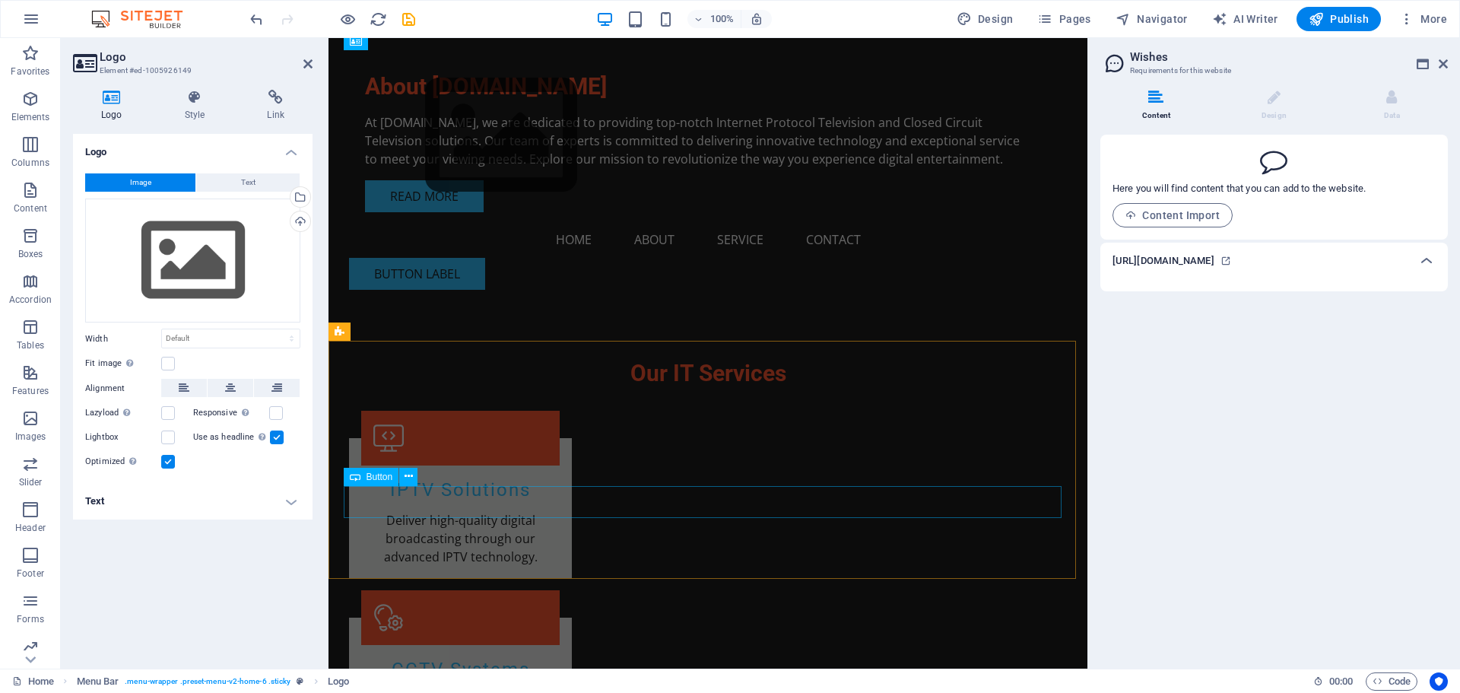
scroll to position [988, 0]
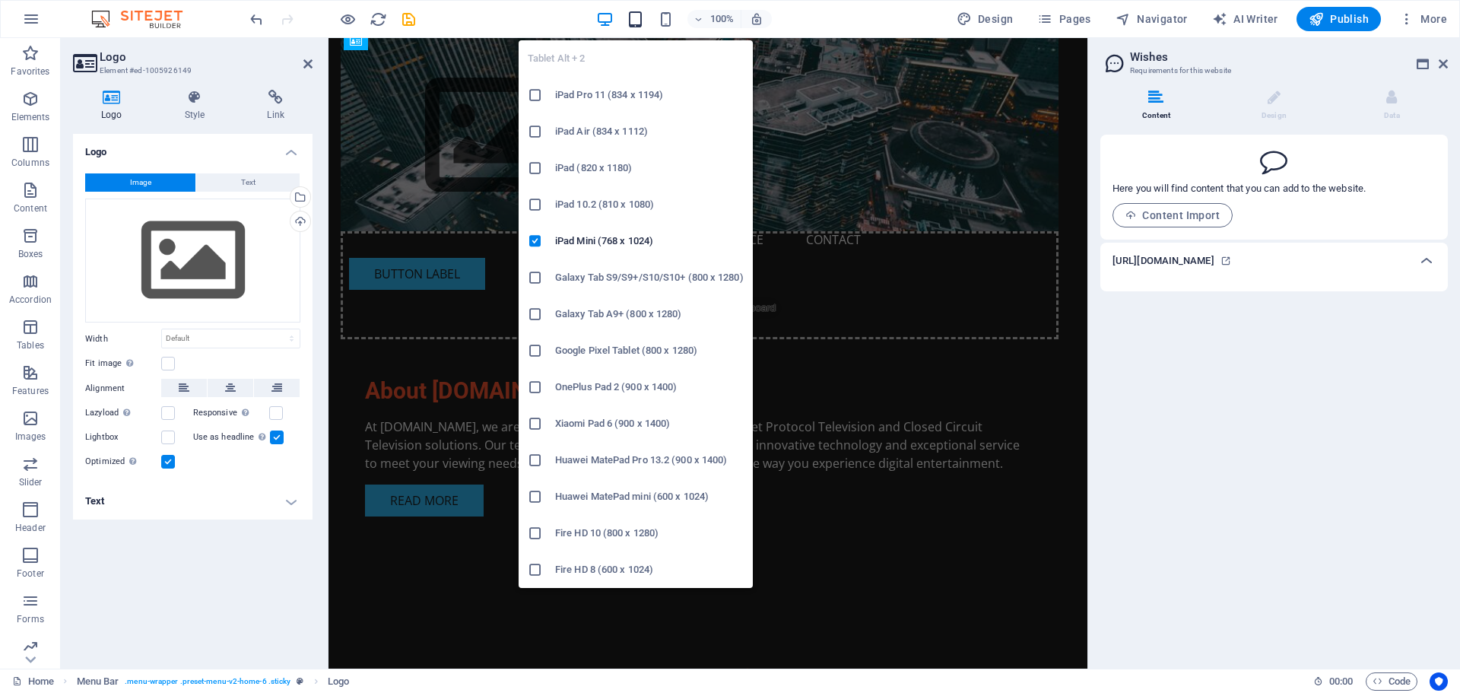
click at [642, 20] on icon "button" at bounding box center [634, 19] width 17 height 17
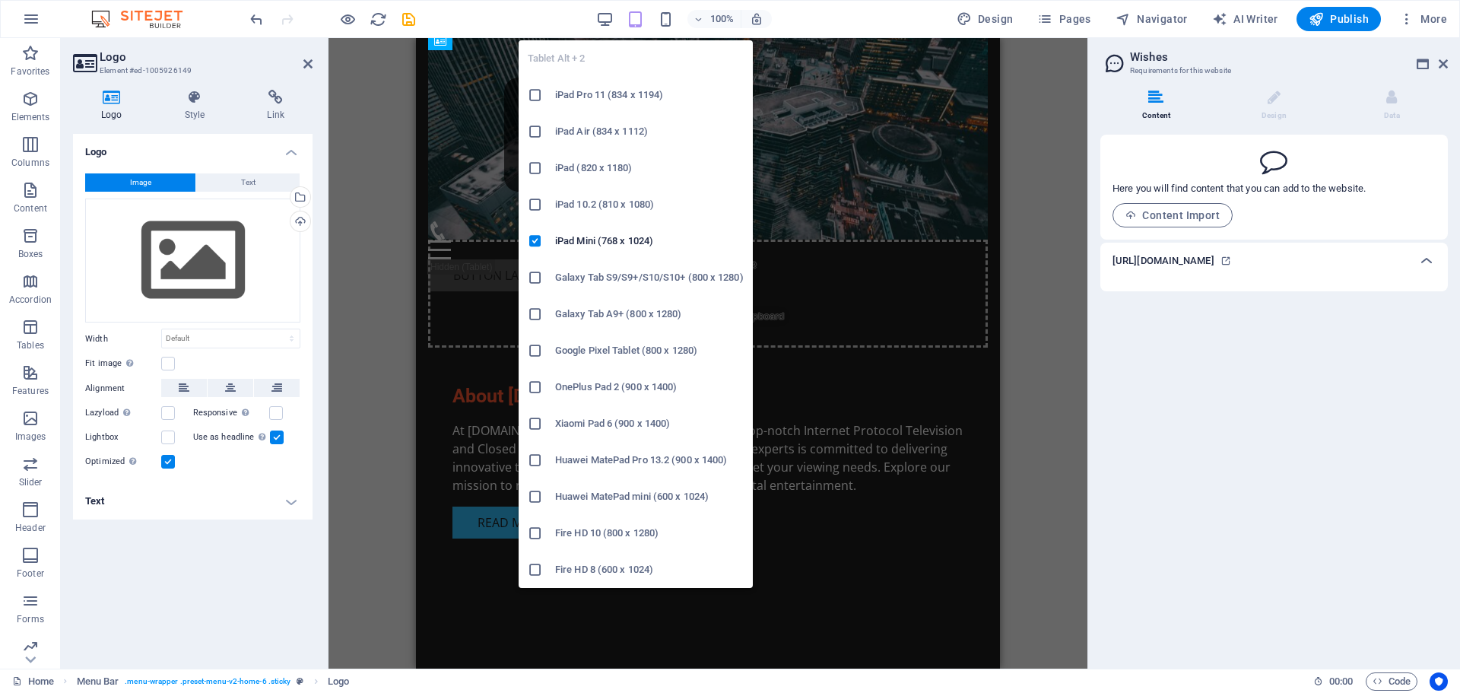
scroll to position [956, 0]
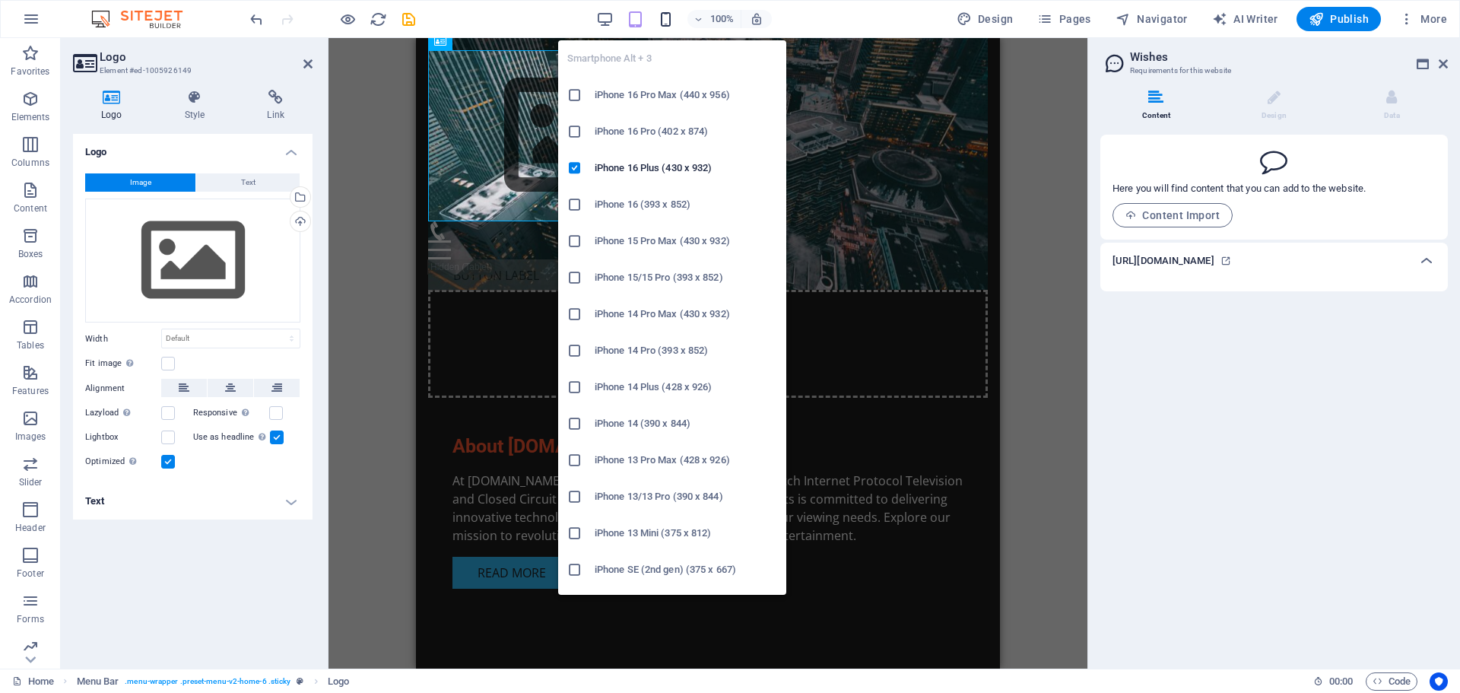
click at [669, 18] on icon "button" at bounding box center [665, 19] width 17 height 17
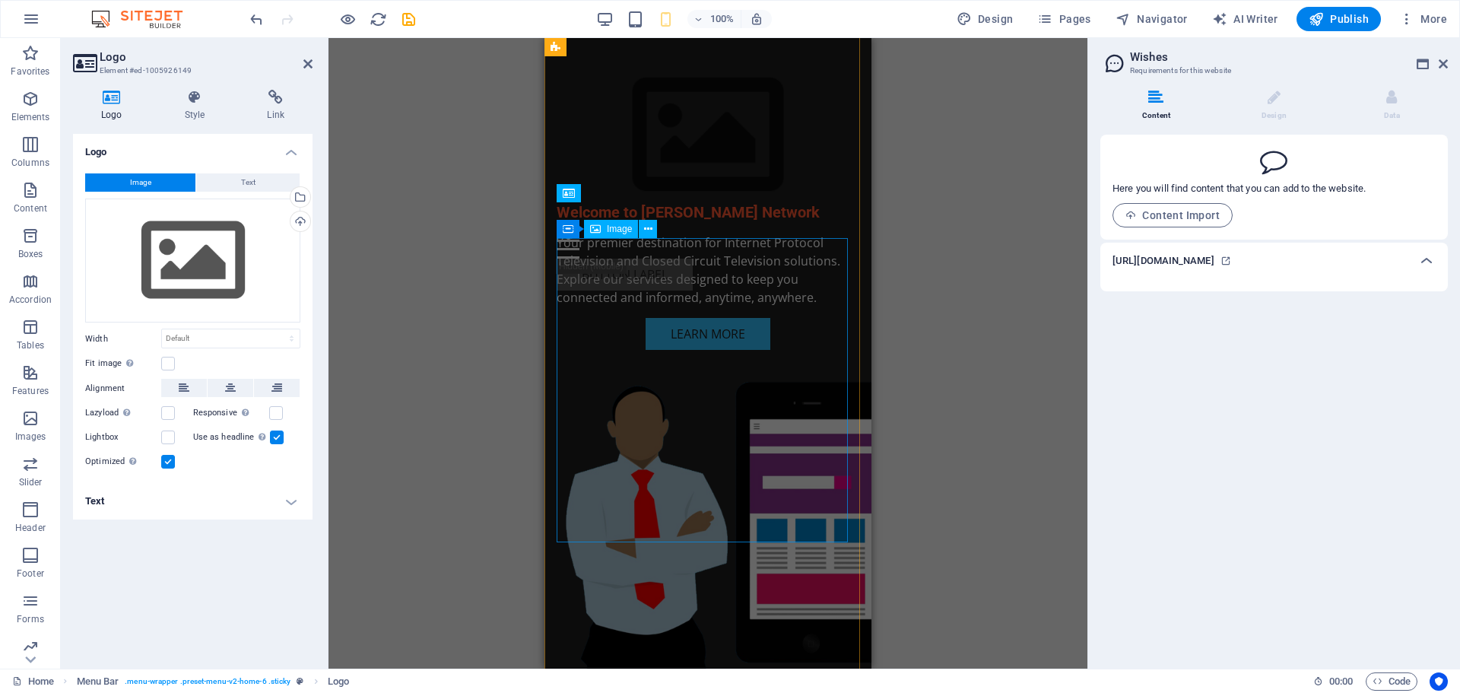
scroll to position [0, 0]
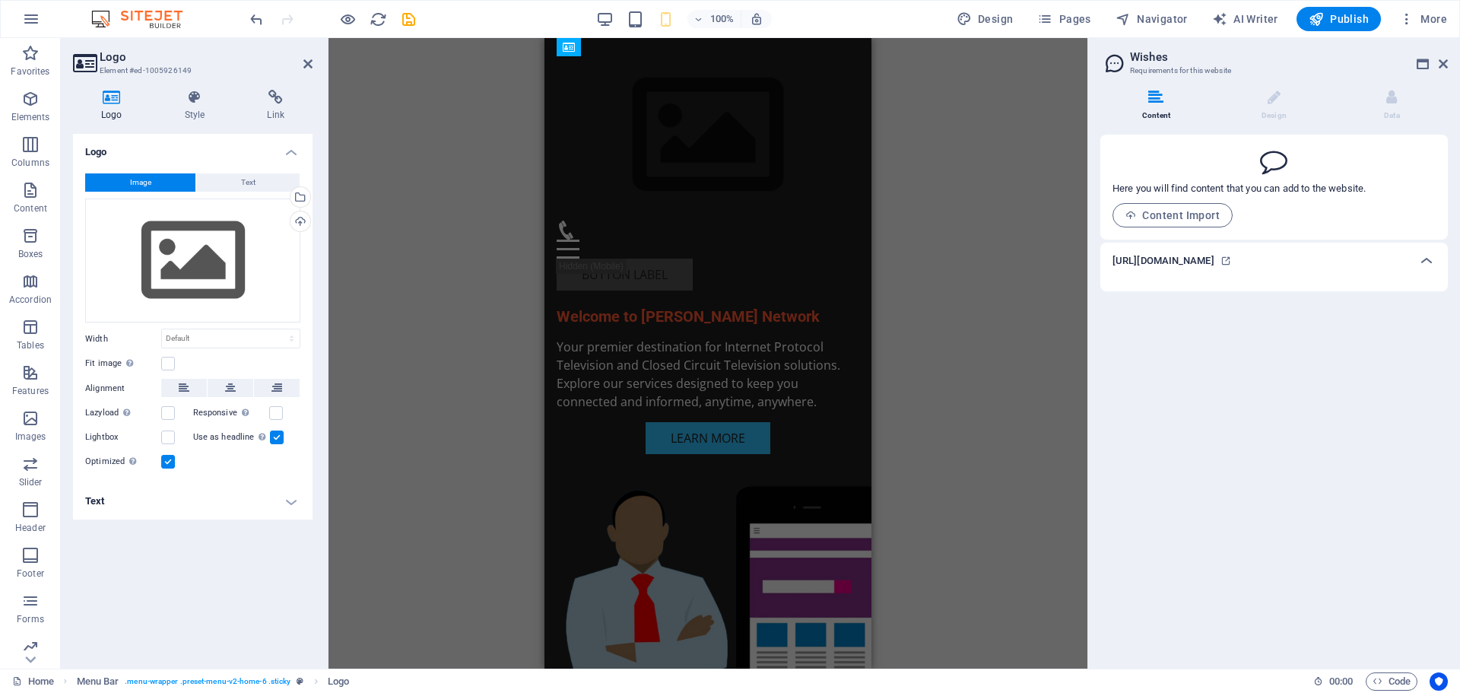
click at [1244, 490] on div "Content Design Data Here you will find content that you can add to the website.…" at bounding box center [1274, 373] width 372 height 591
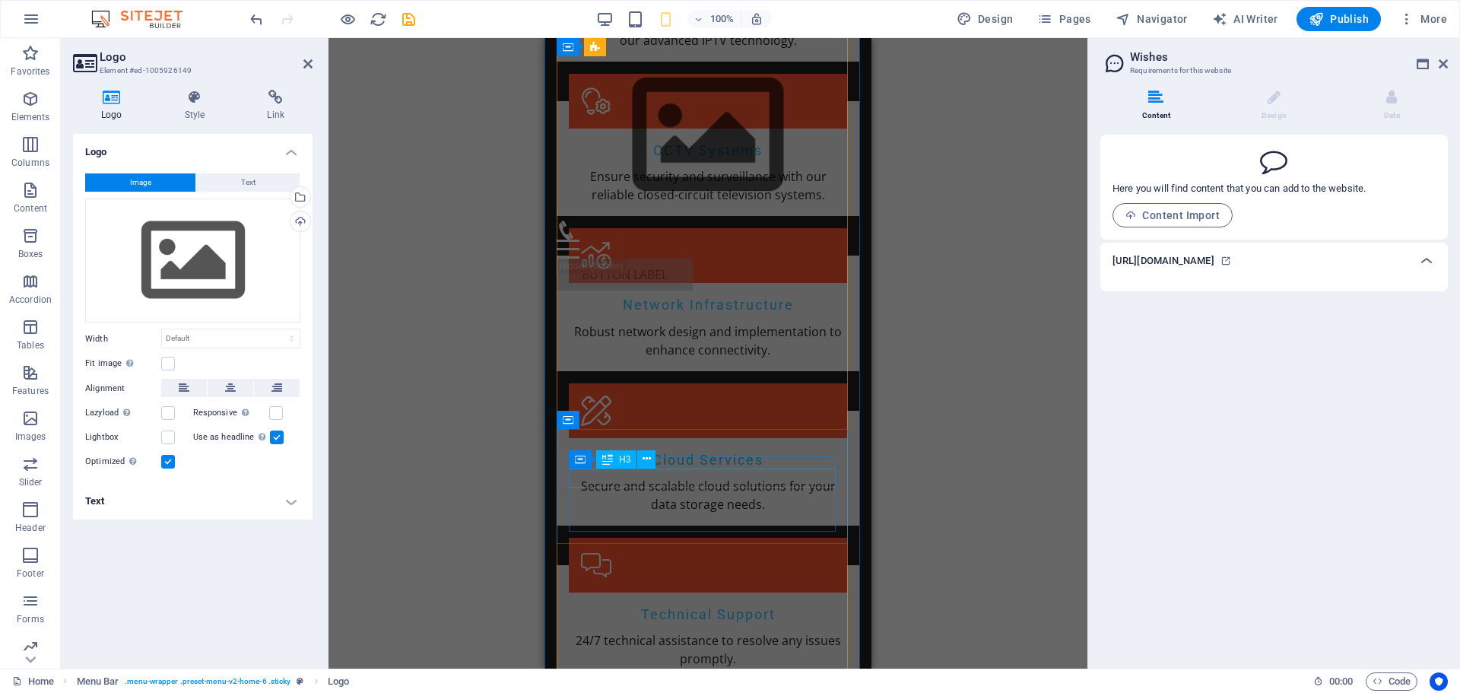
scroll to position [1825, 0]
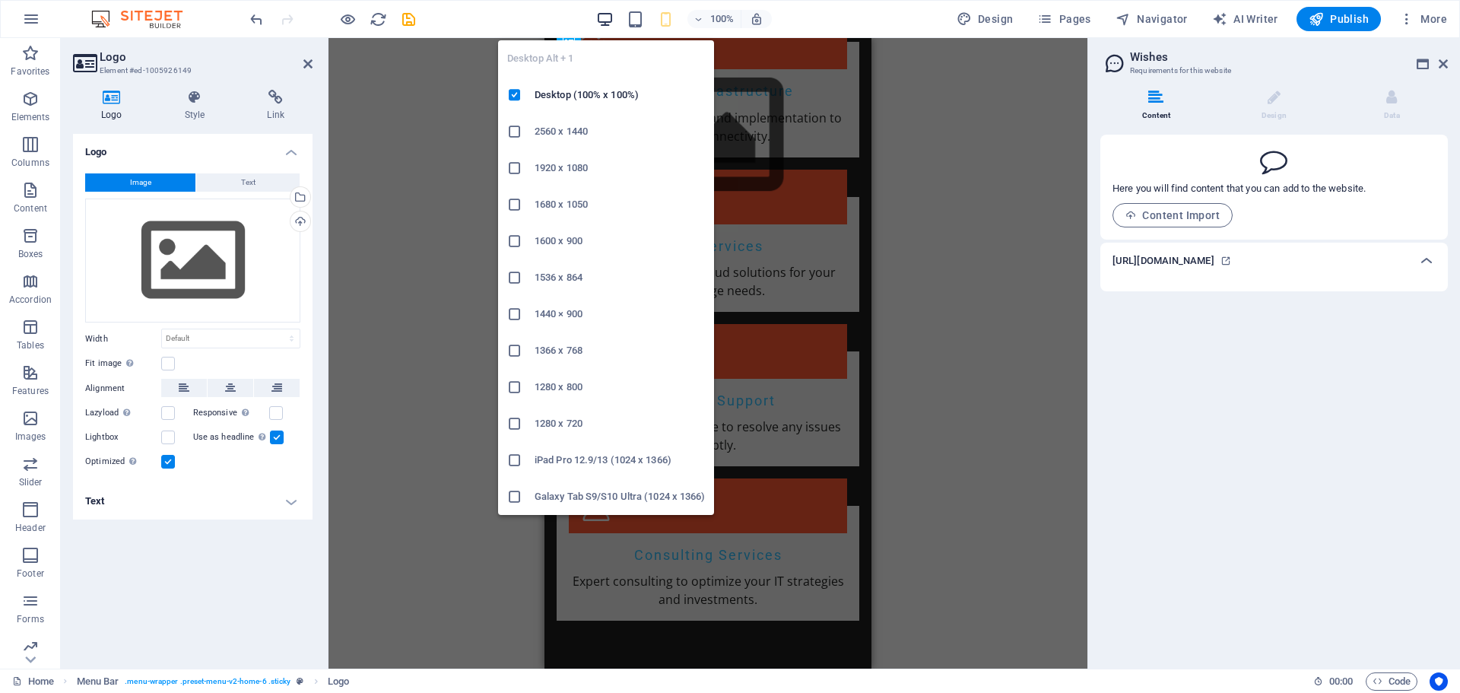
click at [604, 14] on icon "button" at bounding box center [604, 19] width 17 height 17
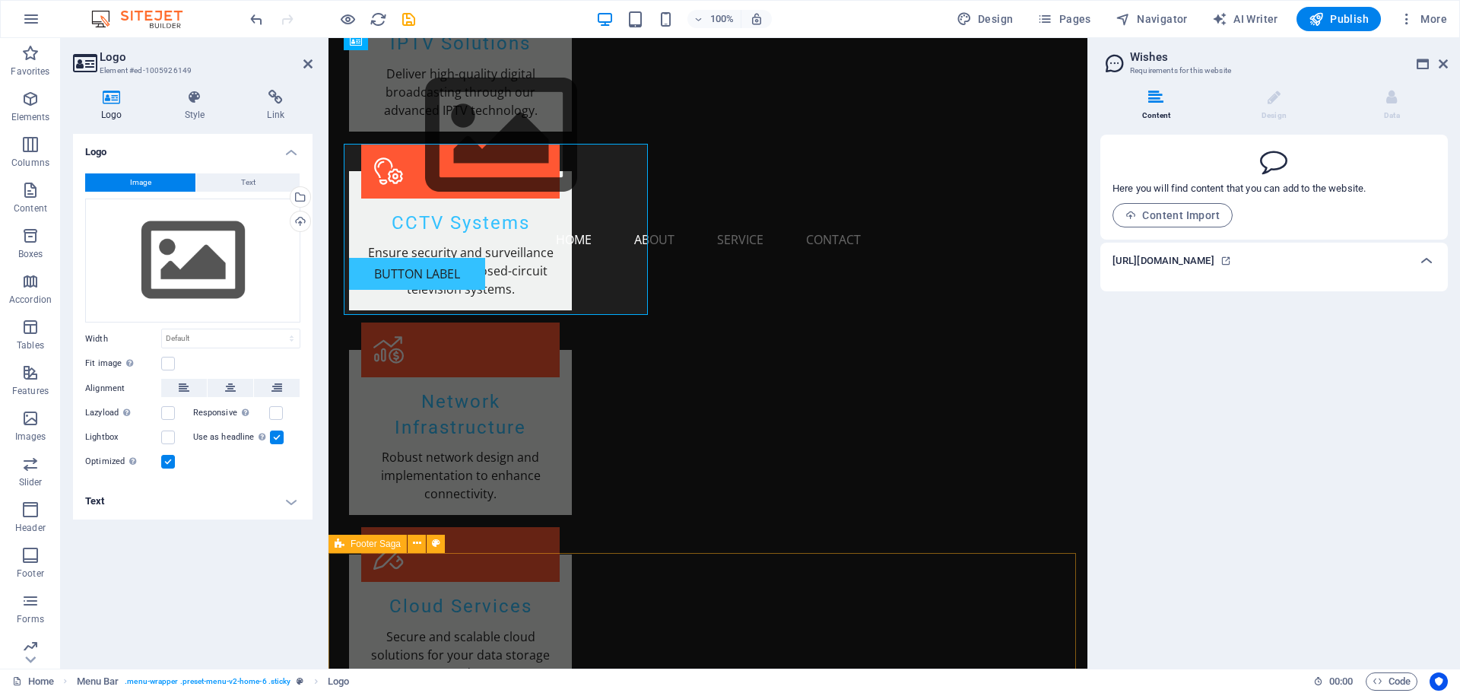
scroll to position [1967, 0]
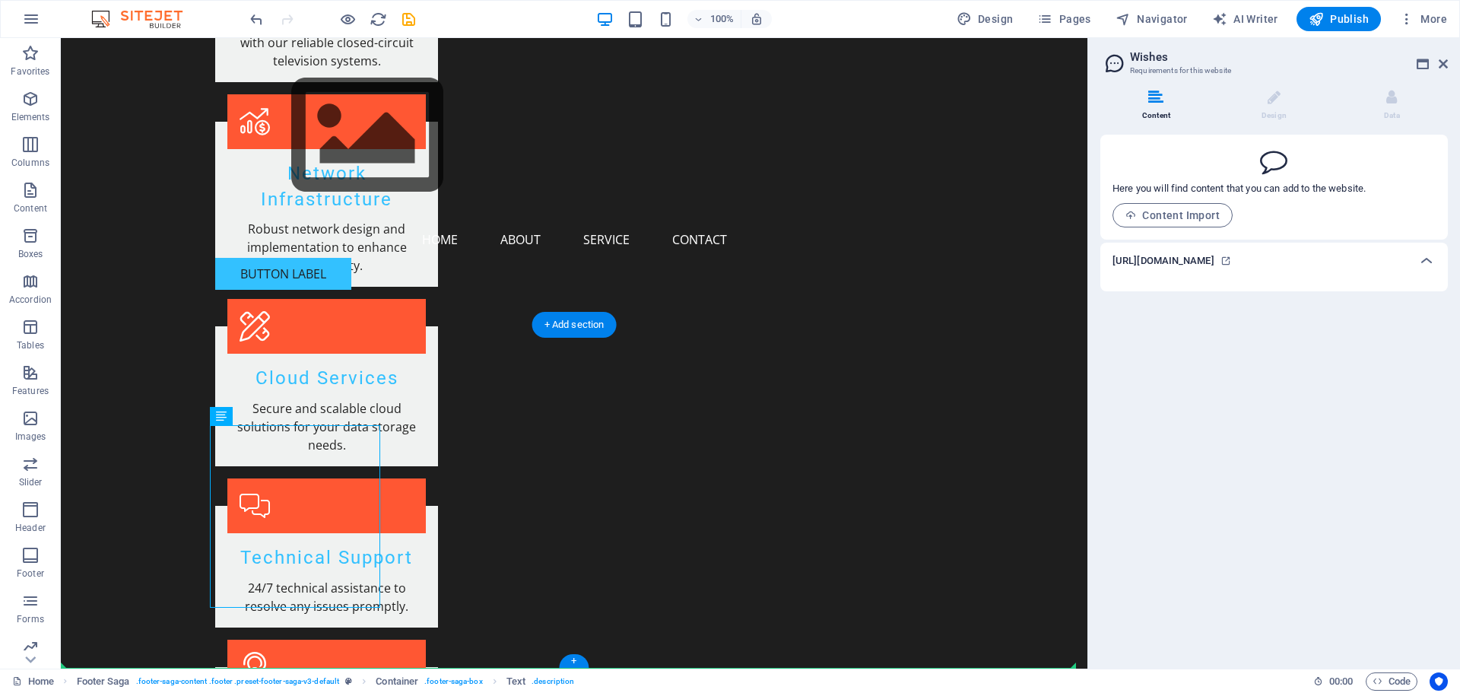
drag, startPoint x: 294, startPoint y: 601, endPoint x: 217, endPoint y: 571, distance: 82.6
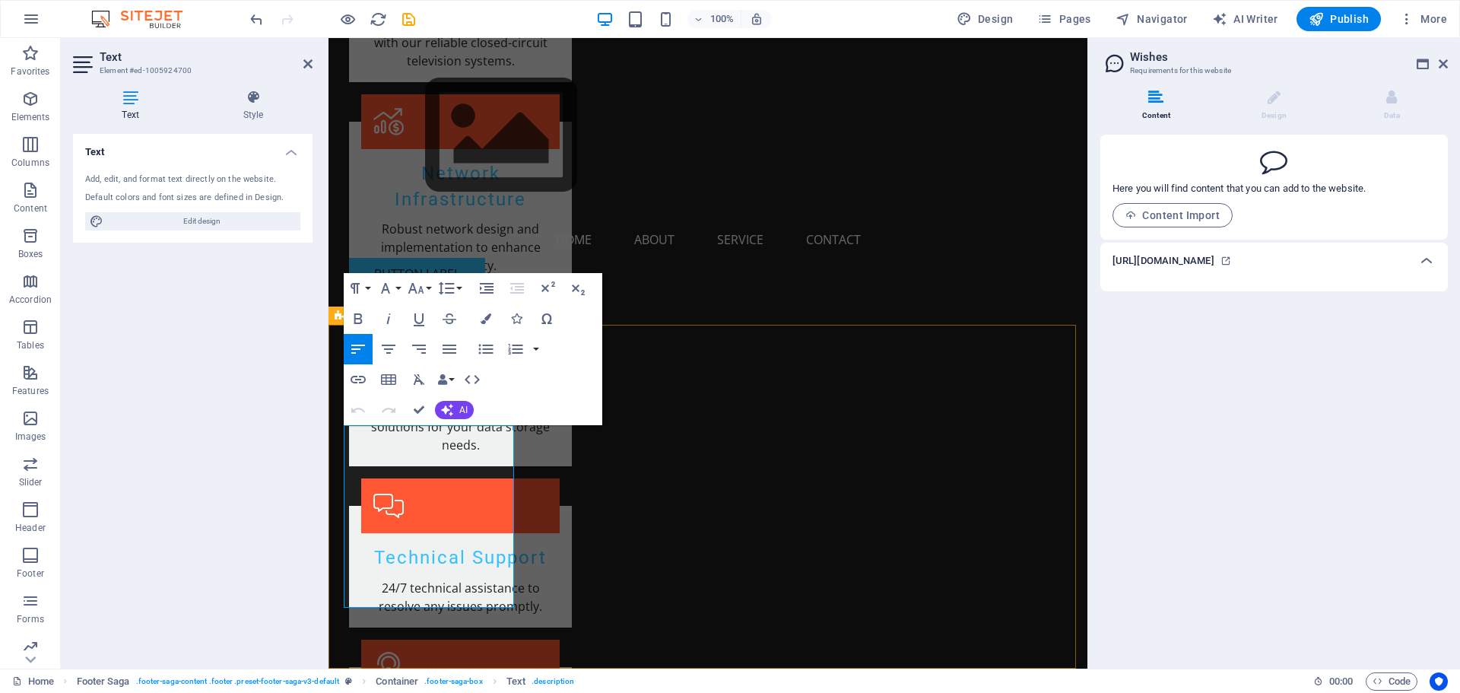
drag, startPoint x: 348, startPoint y: 433, endPoint x: 382, endPoint y: 449, distance: 37.1
drag, startPoint x: 345, startPoint y: 434, endPoint x: 474, endPoint y: 599, distance: 209.1
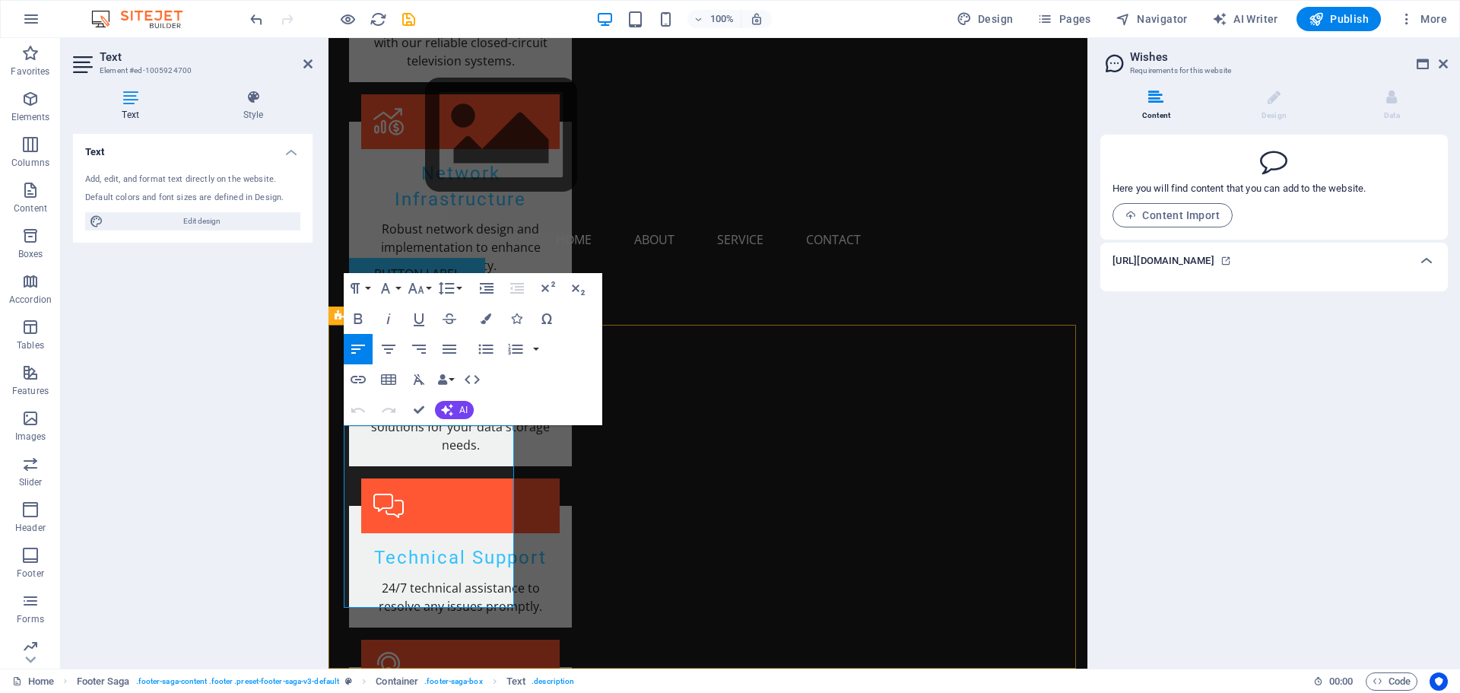
copy p "[DOMAIN_NAME] - Your trusted partner in Internet Protocol Television and Close …"
click at [1234, 461] on div "Content Design Data Here you will find content that you can add to the website.…" at bounding box center [1274, 373] width 372 height 591
